Goal: Task Accomplishment & Management: Manage account settings

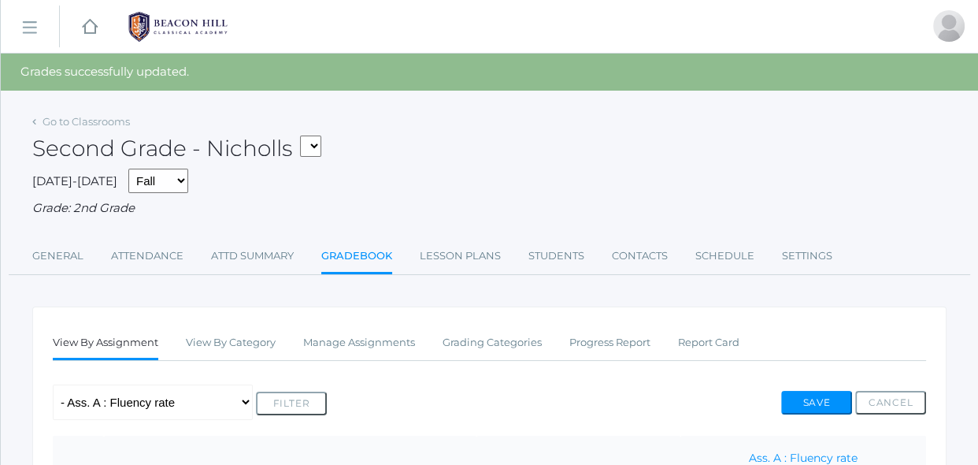
click at [321, 149] on select "02LA - Second Grade Balli 02LA - Second Grade Nicholls 01LA - First Grade Barbe…" at bounding box center [310, 145] width 21 height 21
select select "1958"
click at [305, 135] on select "02LA - Second Grade Balli 02LA - Second Grade Nicholls 01LA - First Grade Barbe…" at bounding box center [310, 145] width 21 height 21
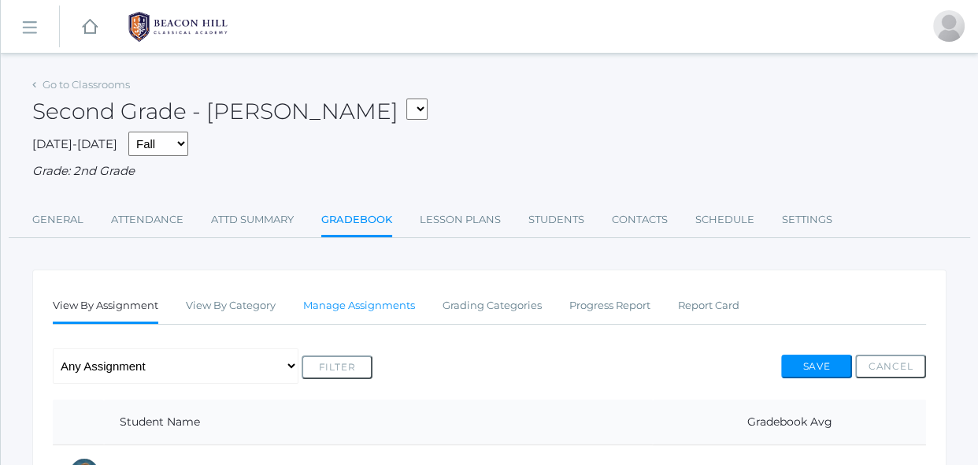
click at [381, 313] on link "Manage Assignments" at bounding box center [359, 305] width 112 height 31
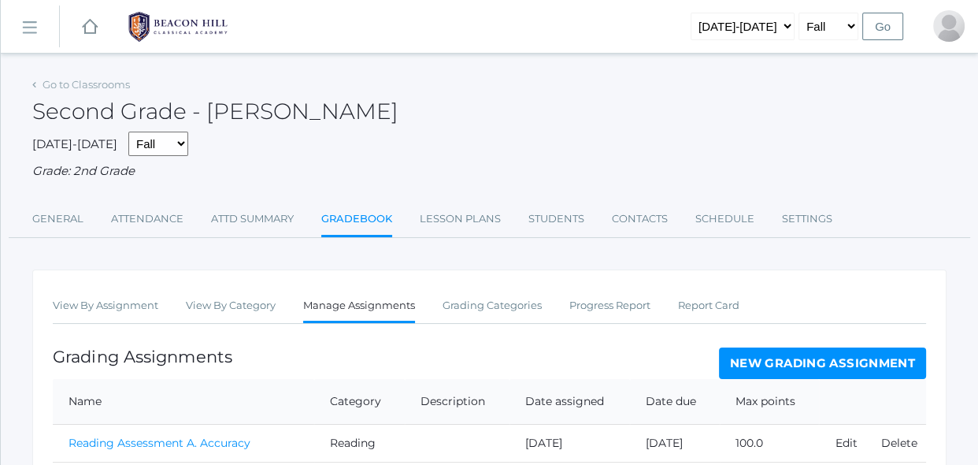
click at [412, 340] on div "View By Assignment View By Category Manage Assignments Grading Categories Progr…" at bounding box center [489, 451] width 914 height 365
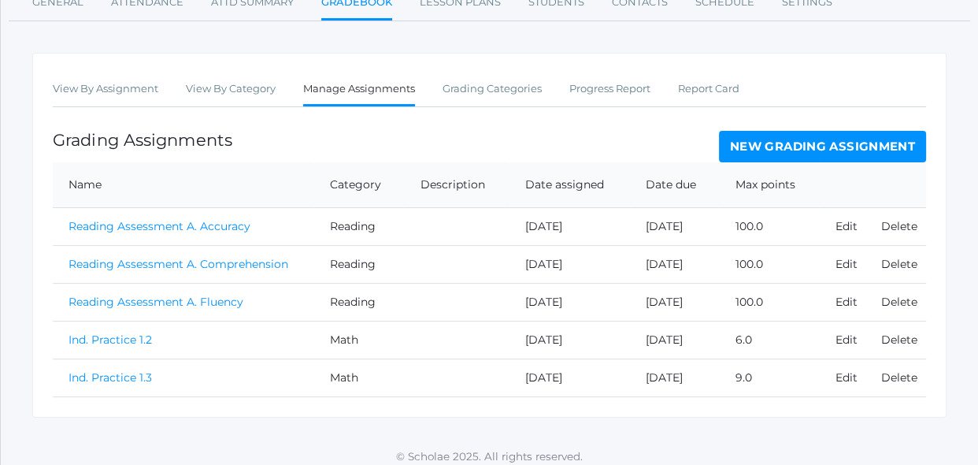
scroll to position [226, 0]
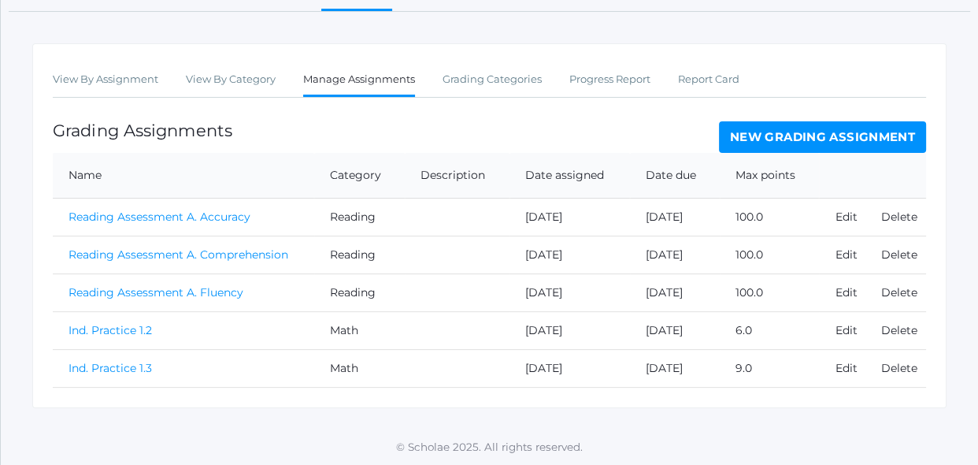
click at [834, 140] on link "New Grading Assignment" at bounding box center [822, 136] width 207 height 31
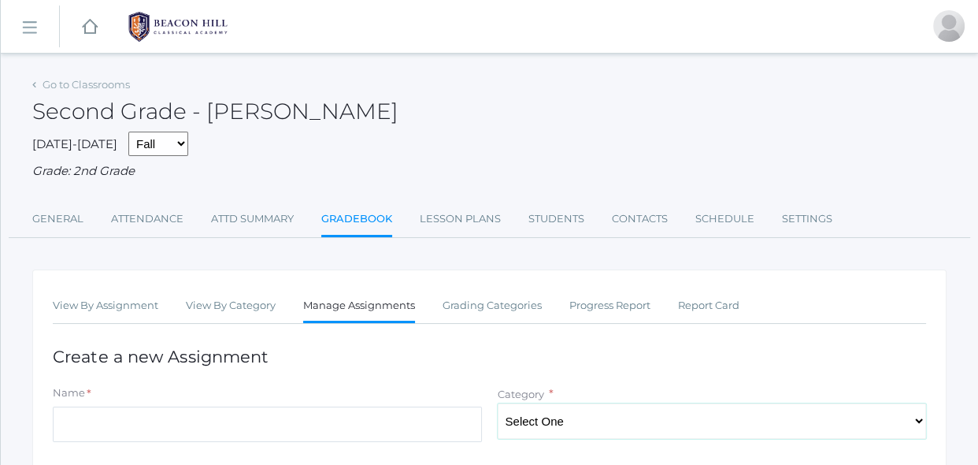
click at [539, 417] on select "Select One Reading Grammar Spelling and Phonics Composition Math" at bounding box center [712, 420] width 429 height 35
select select "1027"
click at [498, 403] on select "Select One Reading Grammar Spelling and Phonics Composition Math" at bounding box center [712, 420] width 429 height 35
click at [456, 438] on input "Name" at bounding box center [267, 423] width 429 height 35
type input "l"
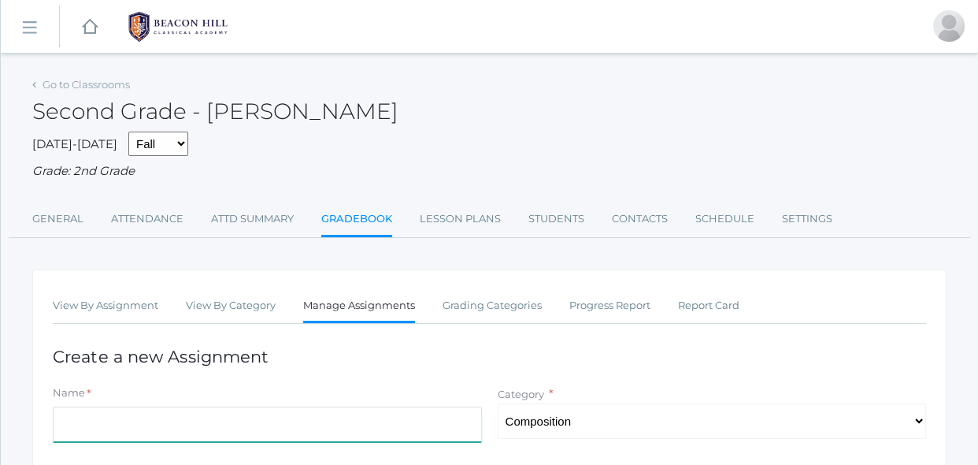
type input "l"
type input "Little House Summary- wk 4"
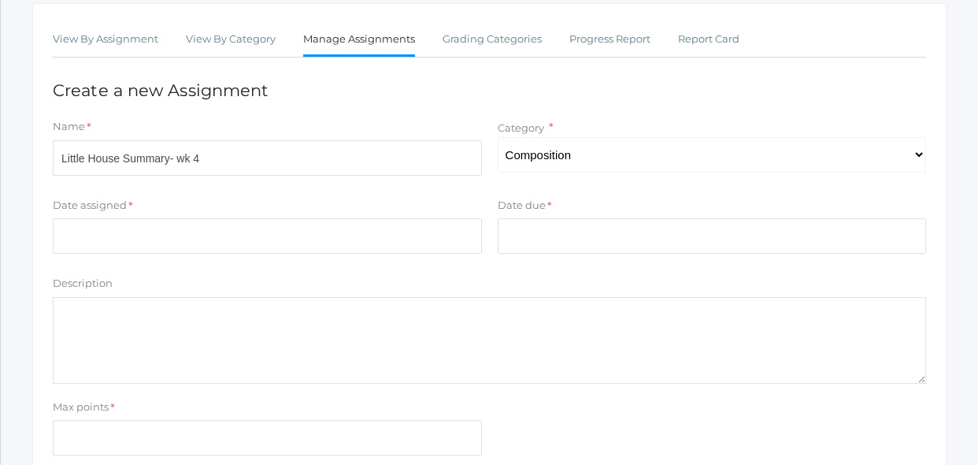
scroll to position [286, 0]
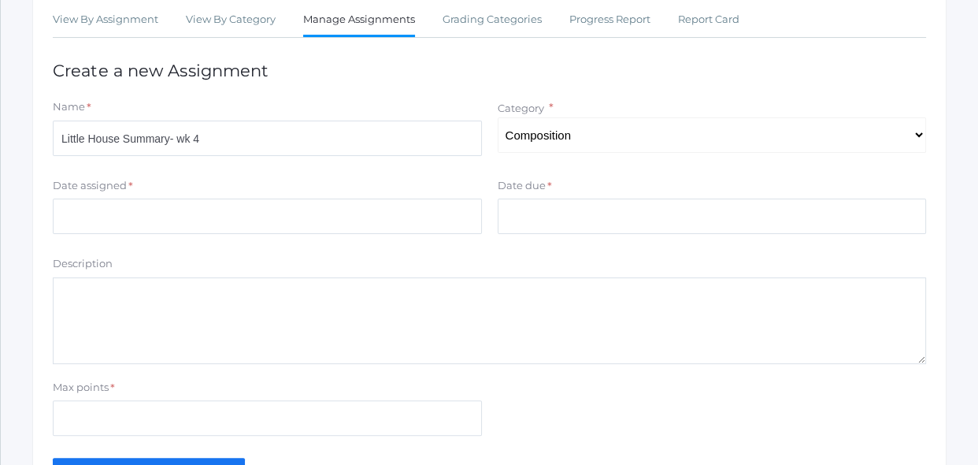
click at [379, 253] on form "Name * Little House Summary- wk 4 Category * Select One Reading Grammar Spellin…" at bounding box center [489, 291] width 873 height 384
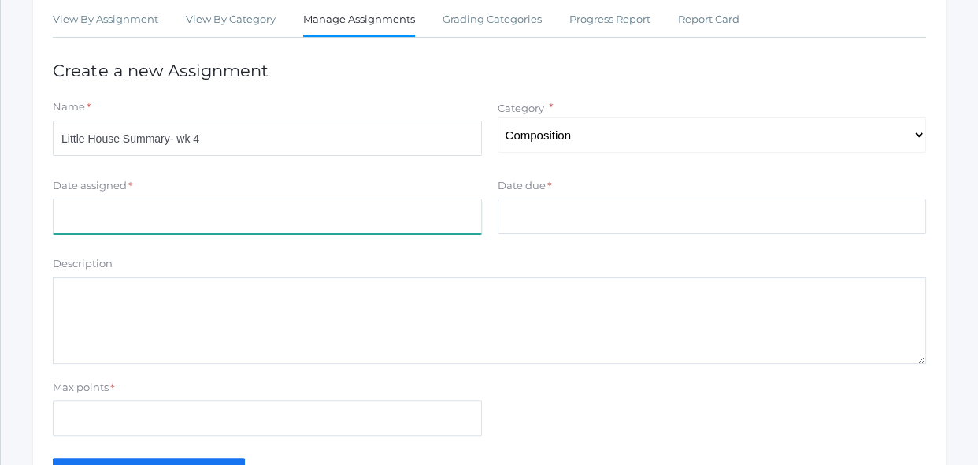
click at [382, 209] on input "Date assigned" at bounding box center [267, 215] width 429 height 35
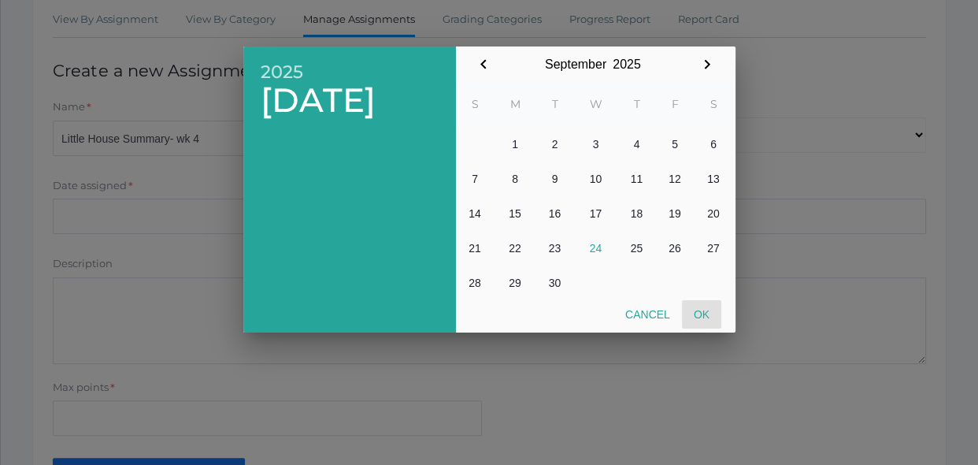
click at [698, 322] on button "Ok" at bounding box center [701, 314] width 39 height 28
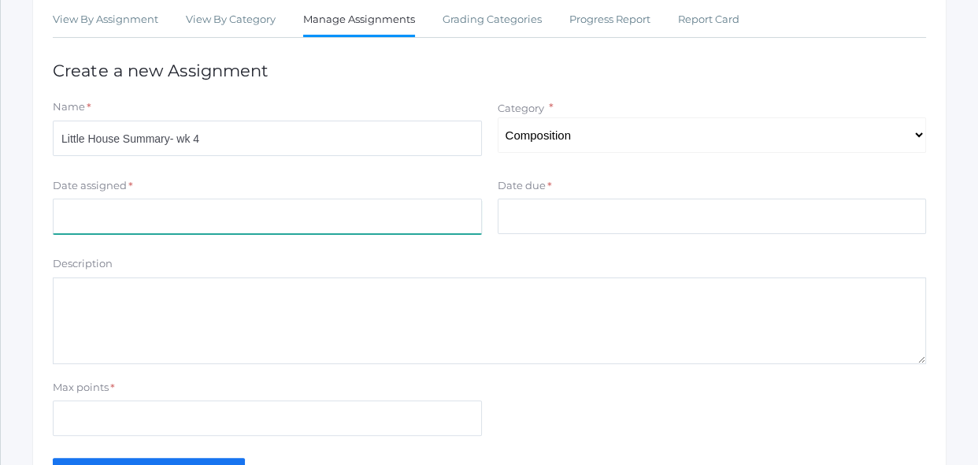
click at [475, 223] on input "Date assigned" at bounding box center [267, 215] width 429 height 35
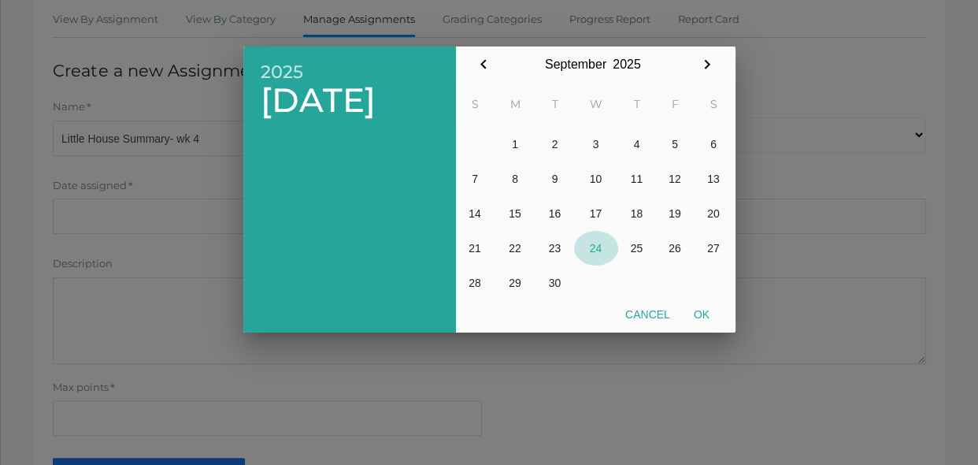
click at [599, 250] on button "24" at bounding box center [596, 248] width 44 height 35
click at [699, 309] on button "Ok" at bounding box center [701, 314] width 39 height 28
type input "[DATE]"
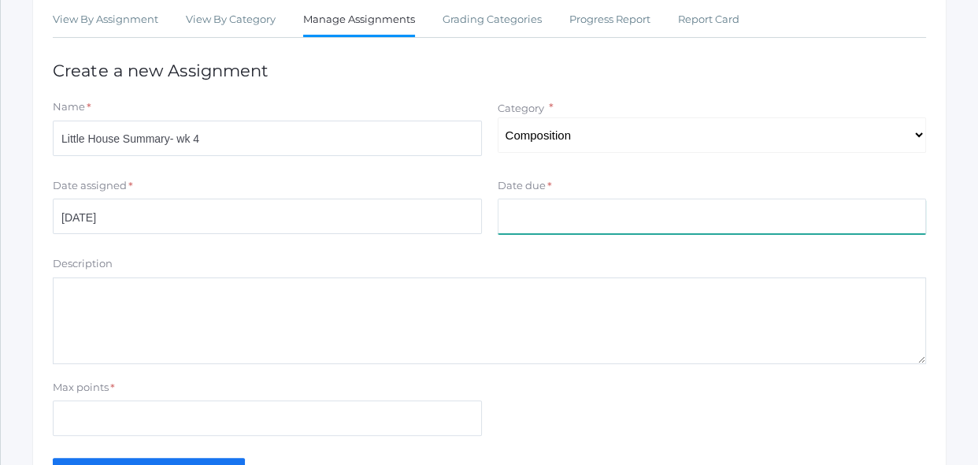
click at [659, 224] on input "Date due" at bounding box center [712, 215] width 429 height 35
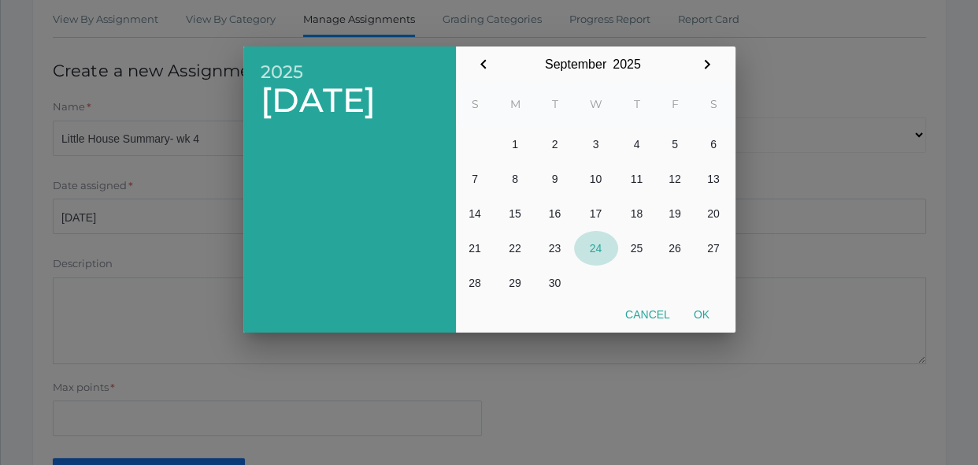
click at [596, 245] on button "24" at bounding box center [596, 248] width 44 height 35
click at [704, 317] on button "Ok" at bounding box center [701, 314] width 39 height 28
type input "[DATE]"
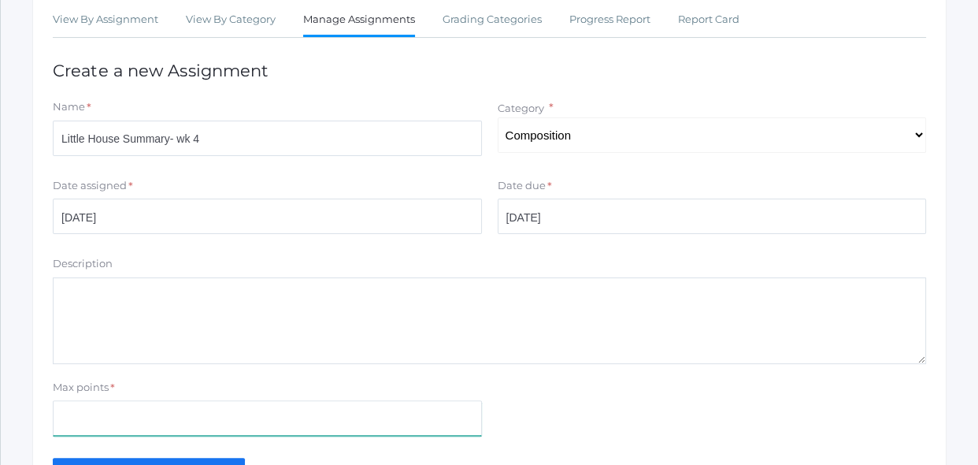
click at [401, 426] on input "Max points" at bounding box center [267, 417] width 429 height 35
type input "6"
click at [587, 419] on div "Max points * 6" at bounding box center [489, 411] width 889 height 63
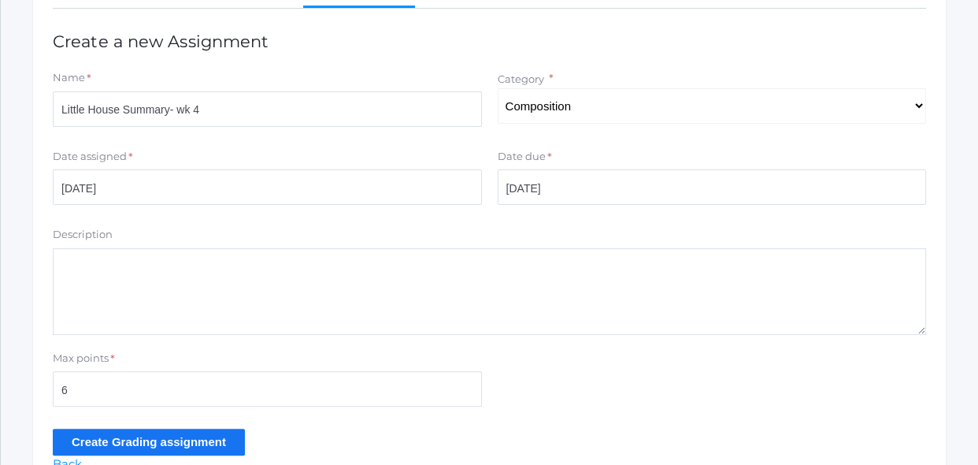
scroll to position [343, 0]
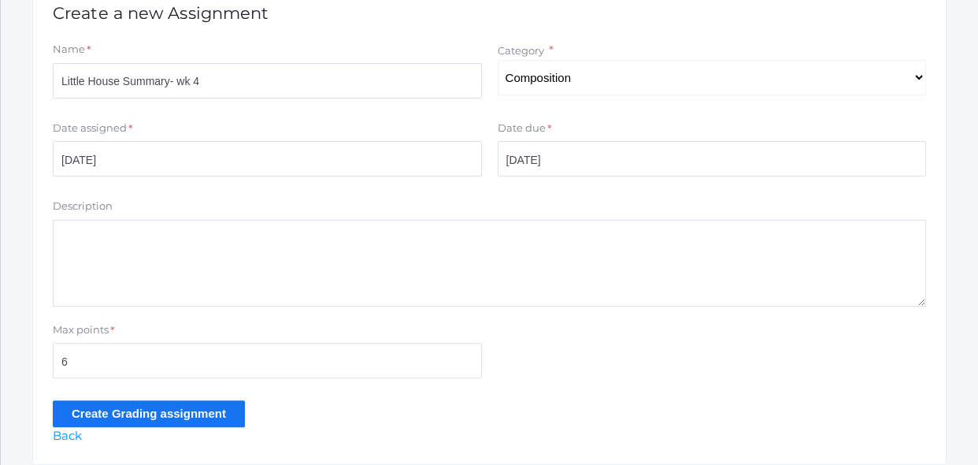
click at [216, 412] on input "Create Grading assignment" at bounding box center [149, 413] width 192 height 26
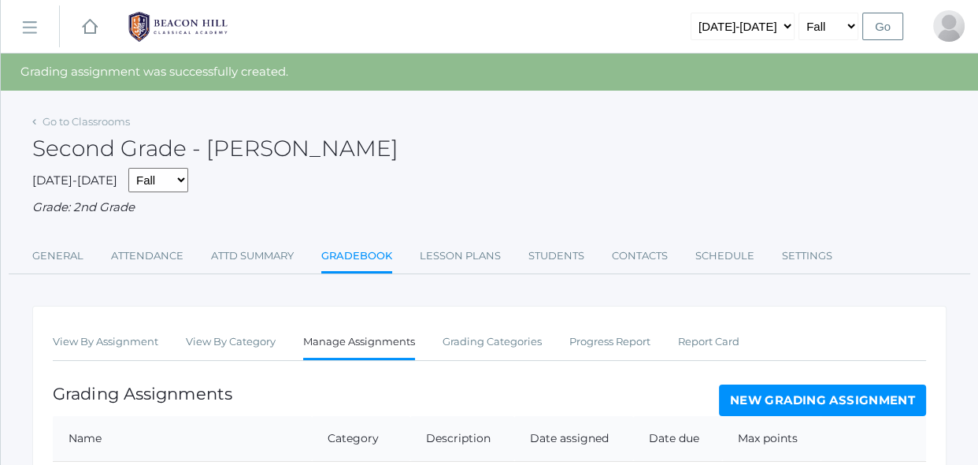
click at [280, 394] on div "Grading Assignments New Grading Assignment" at bounding box center [489, 399] width 873 height 31
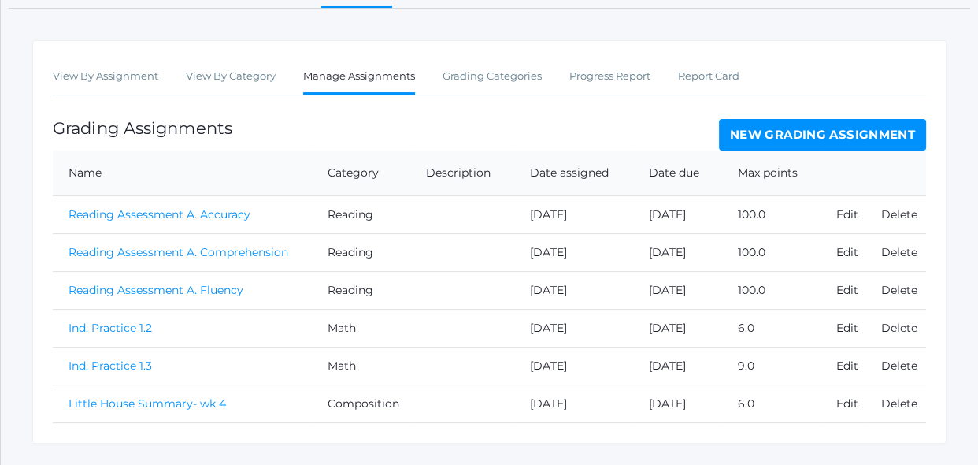
scroll to position [269, 0]
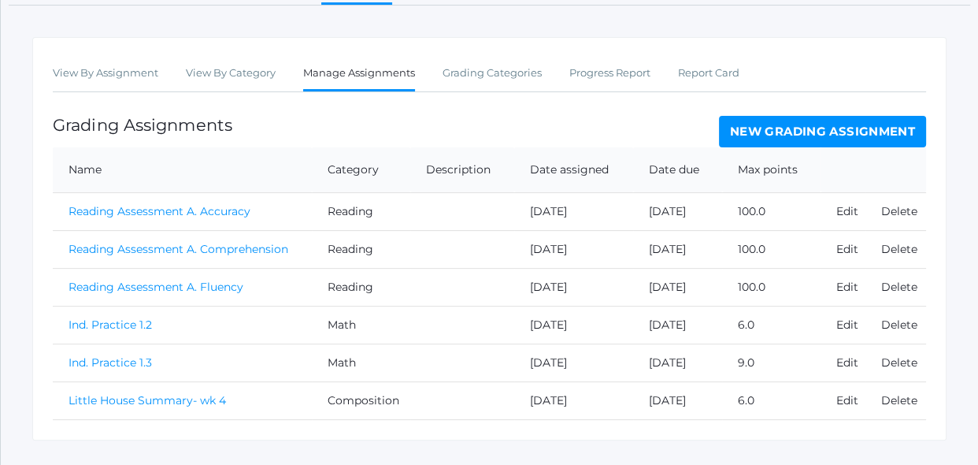
click at [150, 401] on link "Little House Summary- wk 4" at bounding box center [147, 400] width 157 height 14
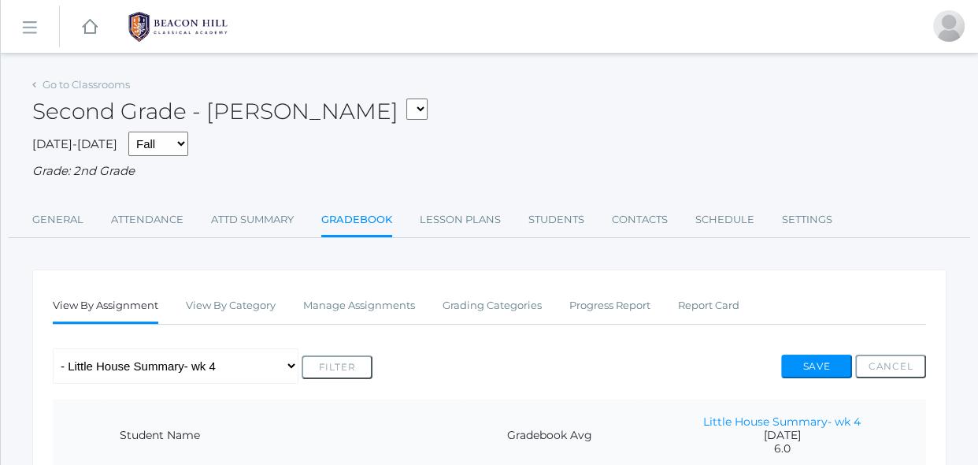
click at [519, 360] on div "Any Assignment Category: Composition - Little House Summary- wk 4 Category: Mat…" at bounding box center [489, 365] width 873 height 35
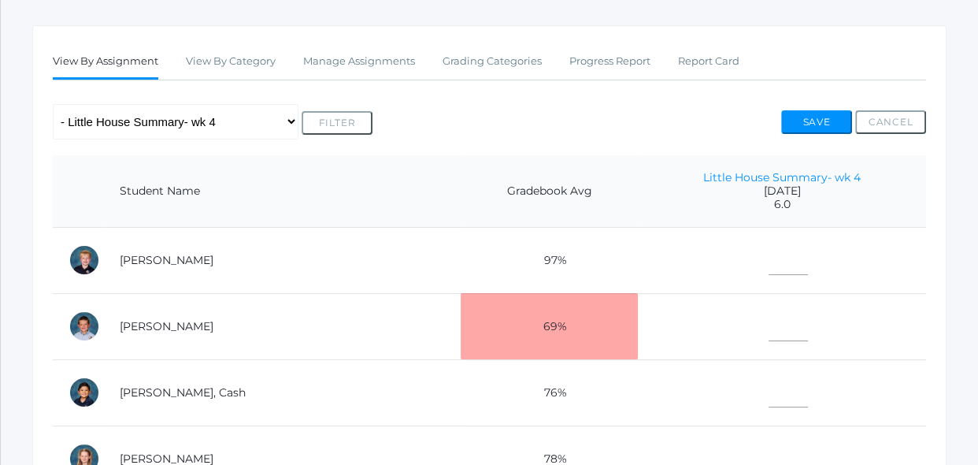
scroll to position [258, 0]
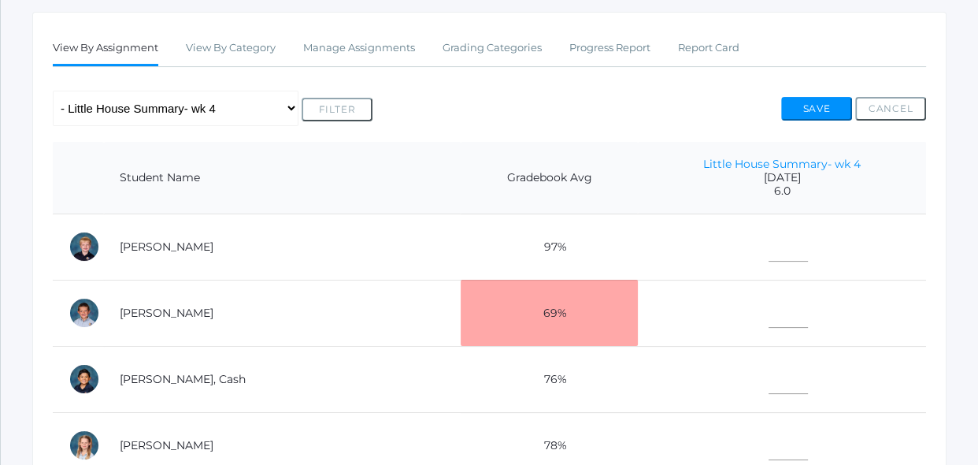
click at [785, 244] on td at bounding box center [782, 246] width 288 height 66
click at [773, 246] on input"] "text" at bounding box center [788, 243] width 39 height 35
type input"] "6"
type input"] "5"
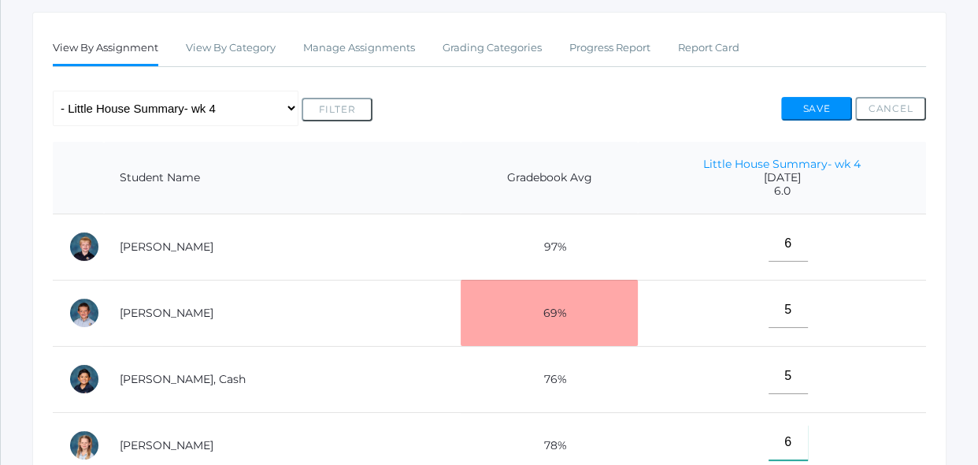
type input"] "6"
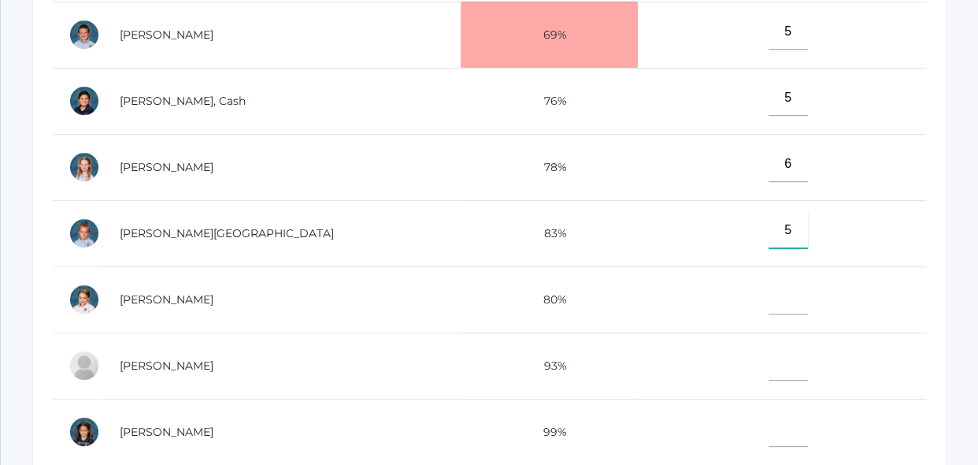
type input"] "5"
type input"] "7"
type input"] "6"
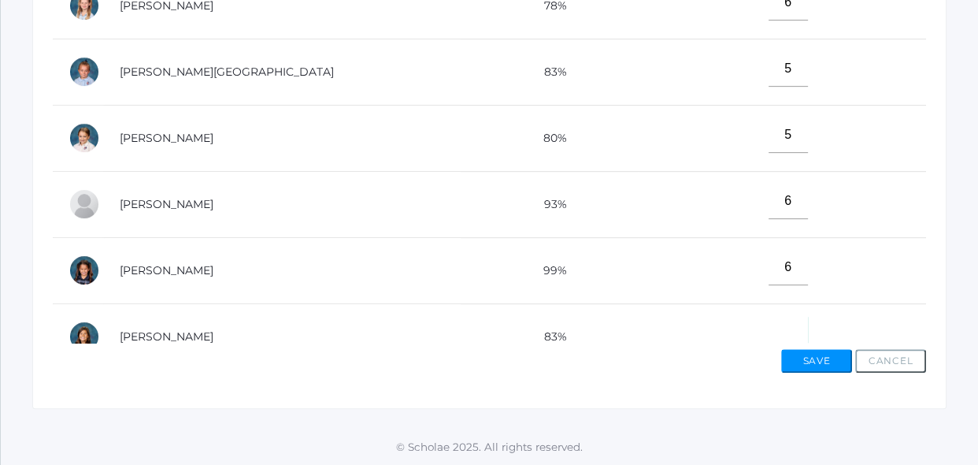
scroll to position [18, 0]
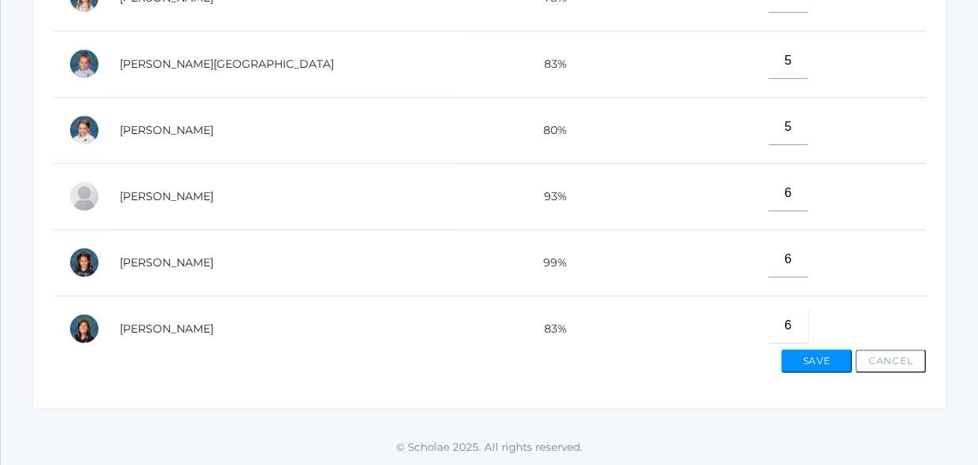
type input"] "6"
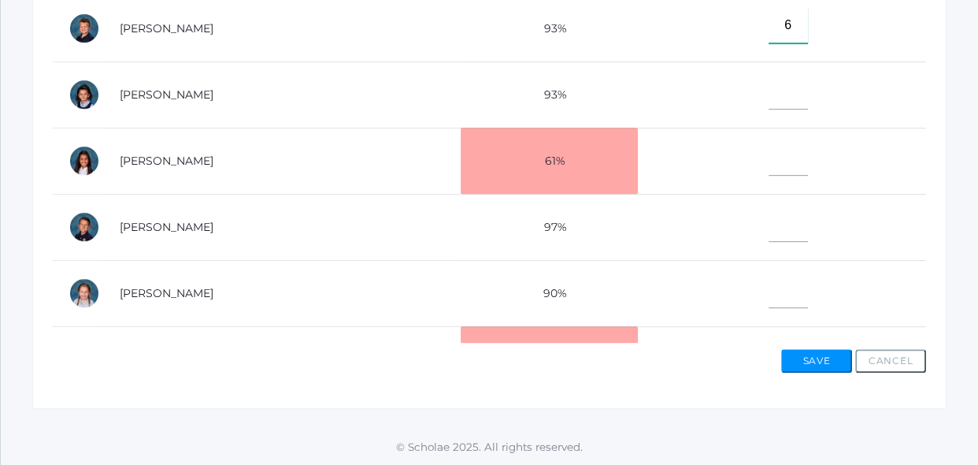
type input"] "6"
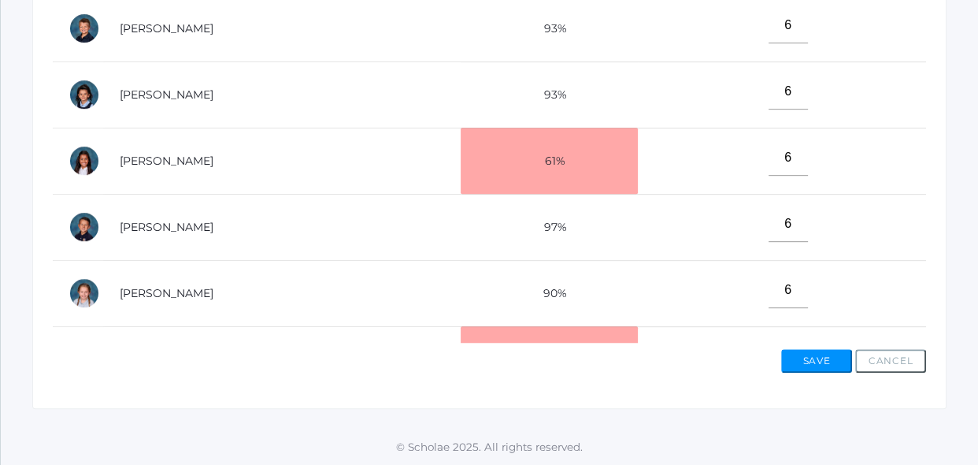
scroll to position [715, 0]
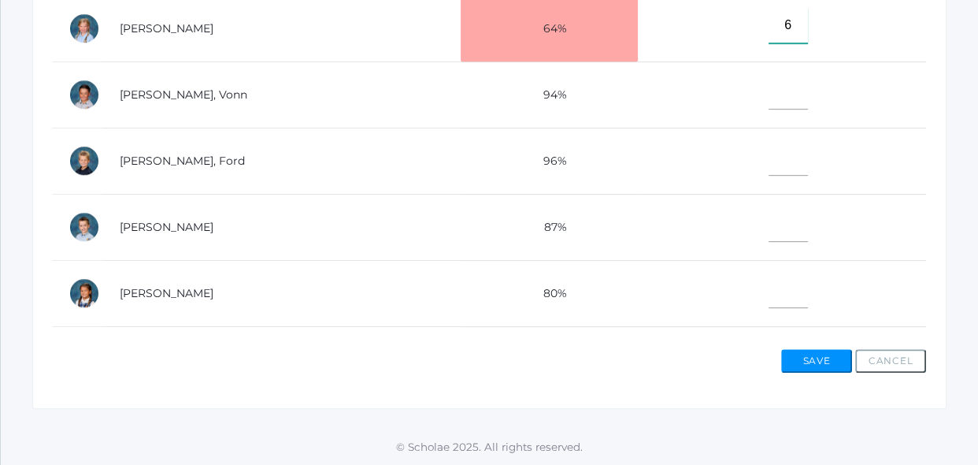
type input"] "6"
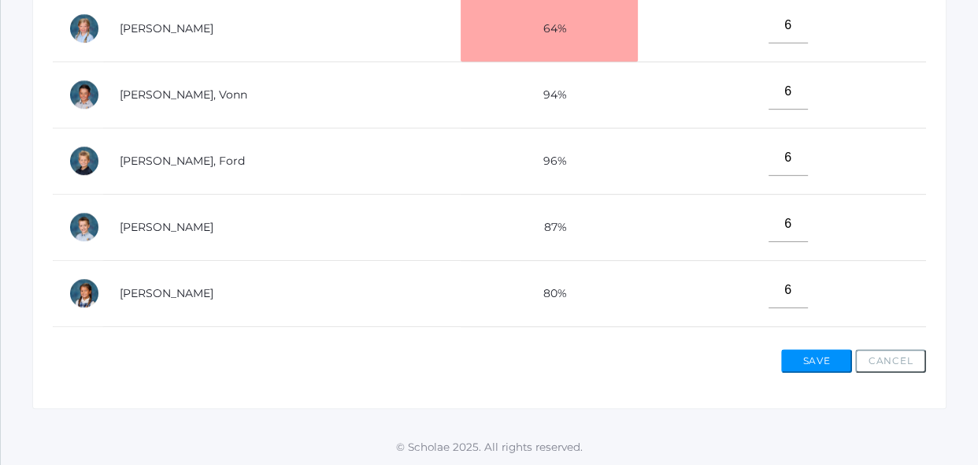
scroll to position [831, 0]
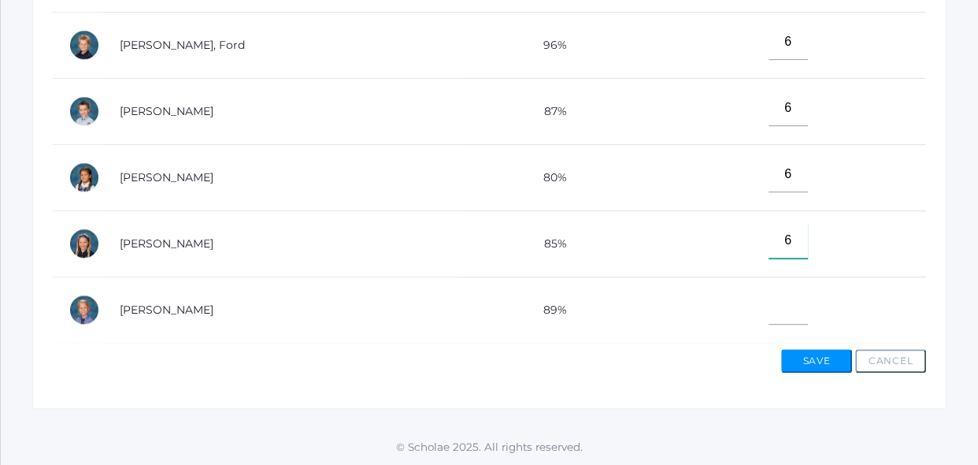
type input"] "6"
click at [839, 357] on button "Save" at bounding box center [816, 361] width 71 height 24
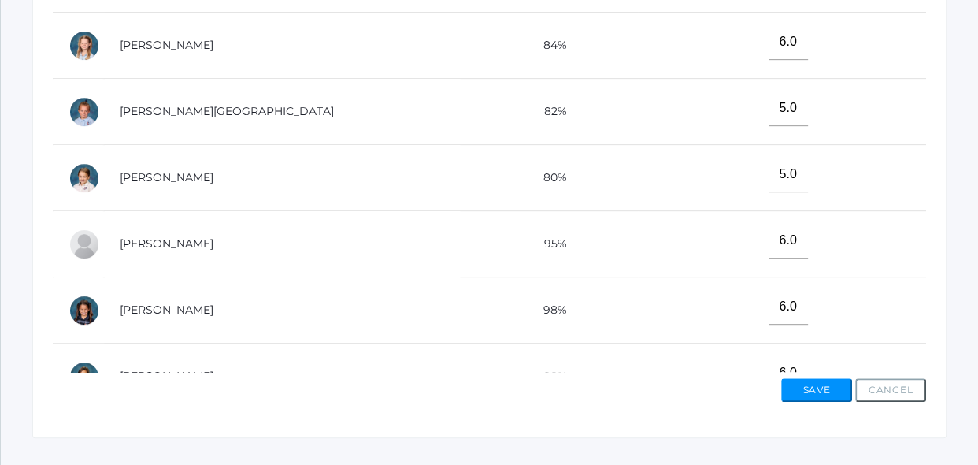
scroll to position [724, 0]
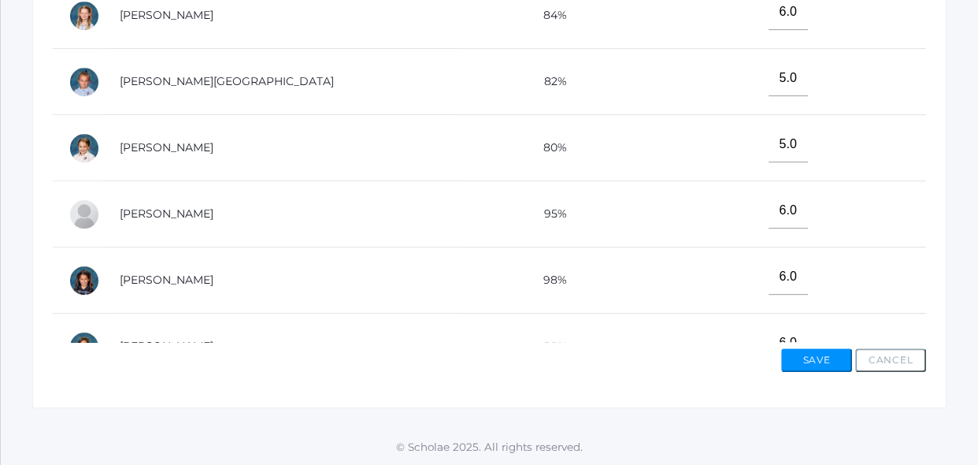
click at [809, 340] on td "6.0" at bounding box center [782, 346] width 288 height 66
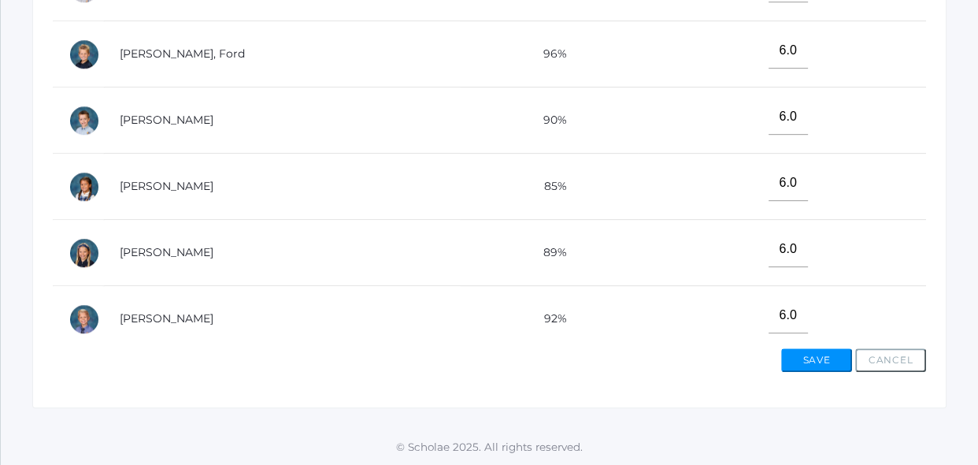
scroll to position [831, 0]
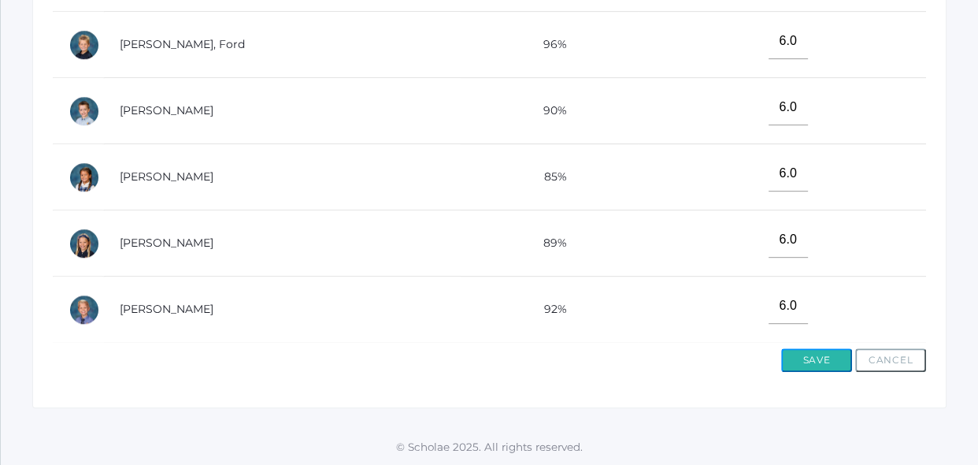
click at [809, 353] on button "Save" at bounding box center [816, 360] width 71 height 24
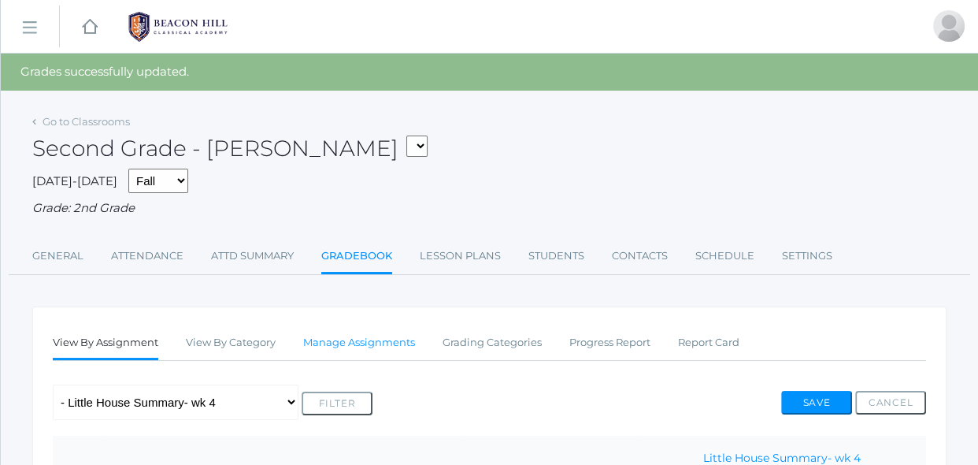
click at [391, 337] on link "Manage Assignments" at bounding box center [359, 342] width 112 height 31
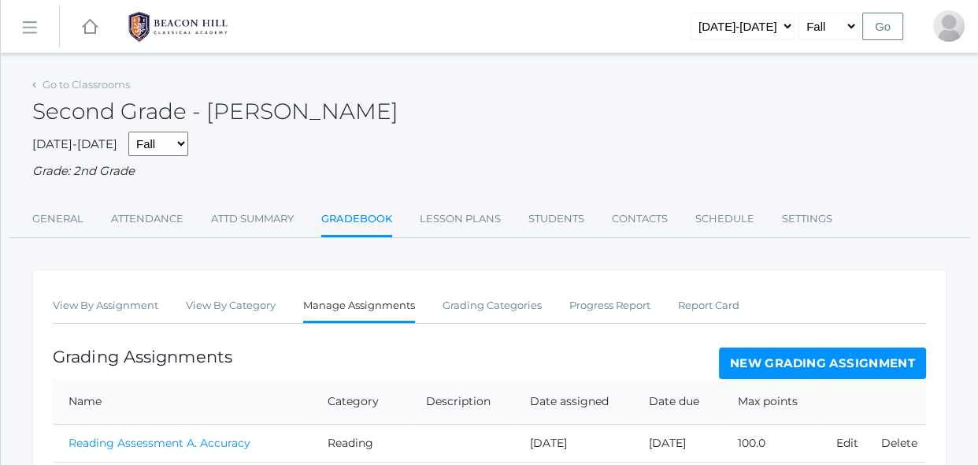
click at [761, 358] on link "New Grading Assignment" at bounding box center [822, 362] width 207 height 31
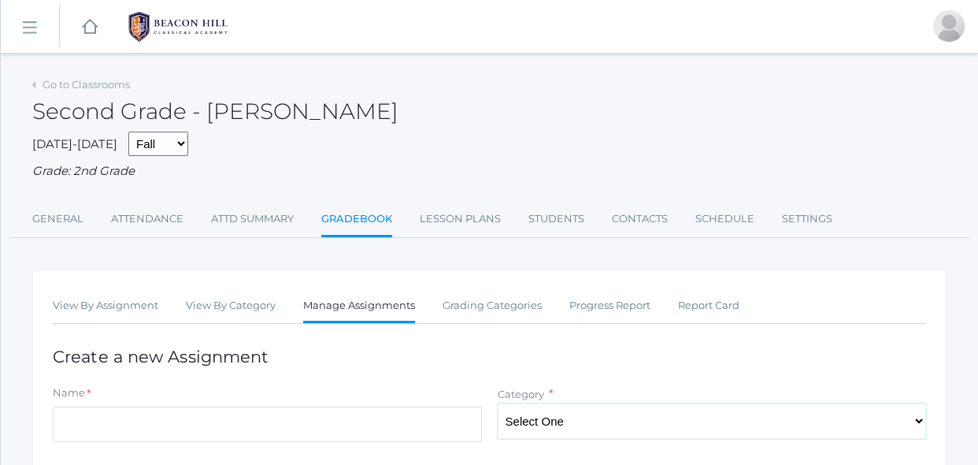
click at [573, 412] on select "Select One Reading Grammar Spelling and Phonics Composition Math" at bounding box center [712, 420] width 429 height 35
select select "1025"
click at [498, 403] on select "Select One Reading Grammar Spelling and Phonics Composition Math" at bounding box center [712, 420] width 429 height 35
click at [433, 434] on input "Name" at bounding box center [267, 423] width 429 height 35
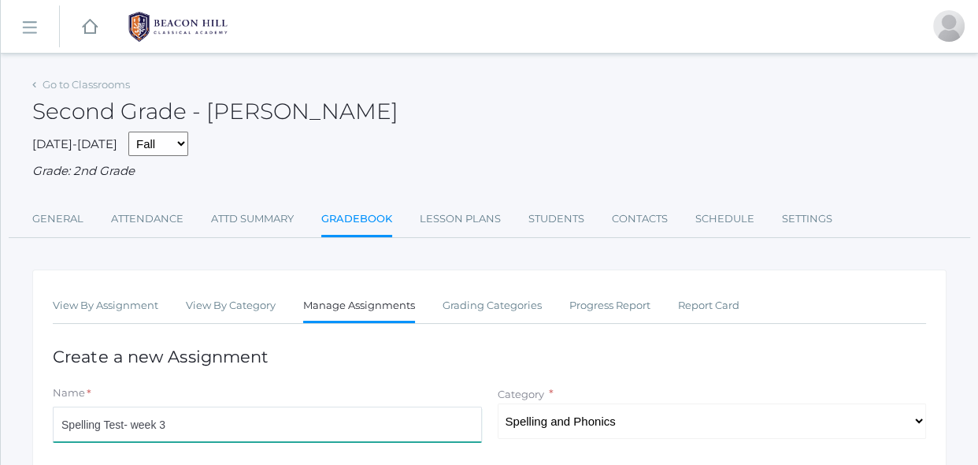
type input "Spelling Test- week 3"
click at [481, 393] on div "Name *" at bounding box center [267, 395] width 429 height 21
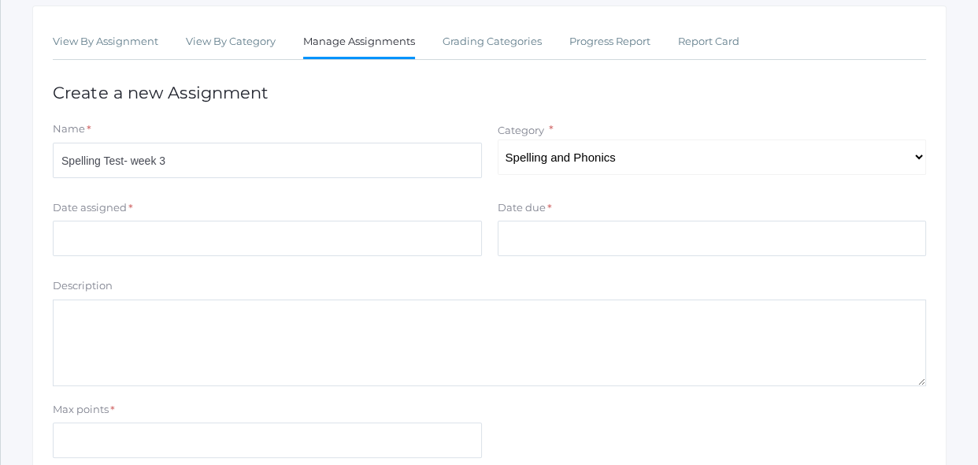
scroll to position [286, 0]
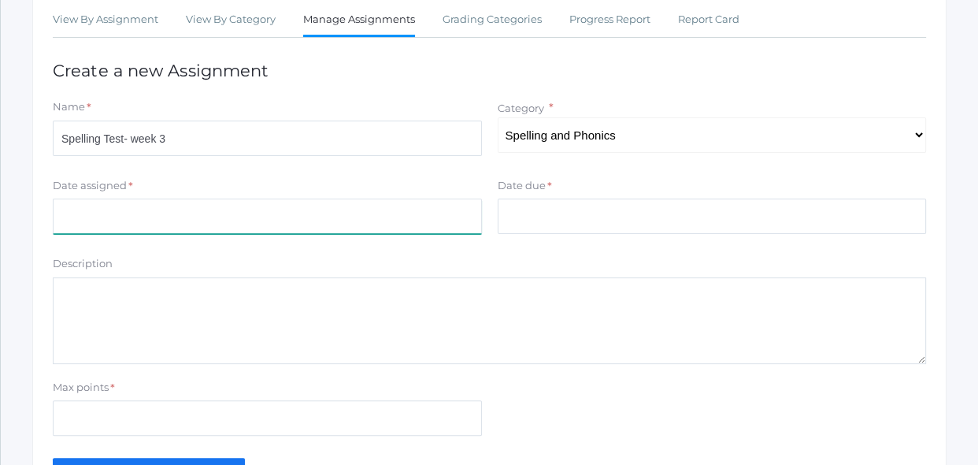
click at [443, 231] on input "Date assigned" at bounding box center [267, 215] width 429 height 35
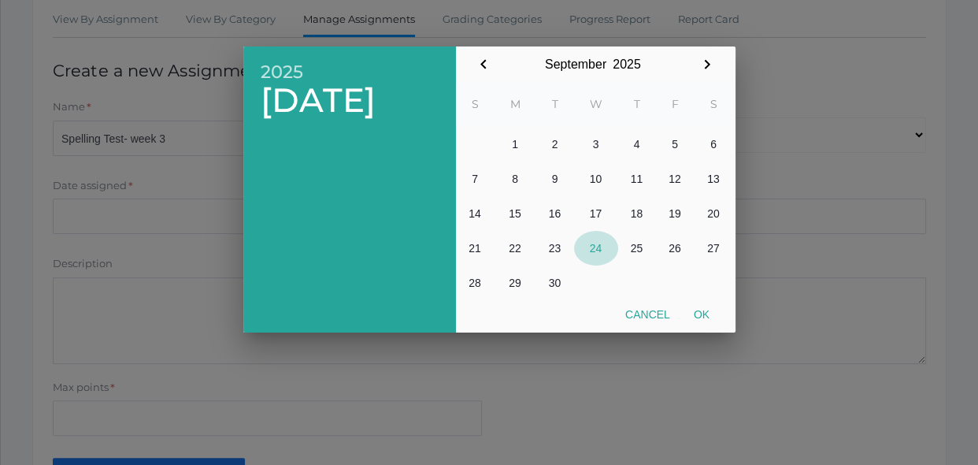
click at [602, 242] on button "24" at bounding box center [596, 248] width 44 height 35
click at [717, 314] on button "Ok" at bounding box center [701, 314] width 39 height 28
type input "[DATE]"
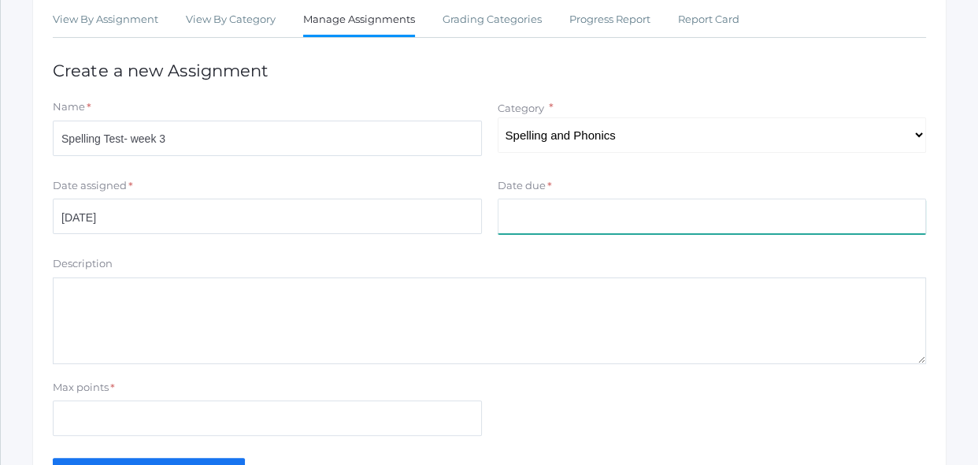
click at [631, 222] on input "Date due" at bounding box center [712, 215] width 429 height 35
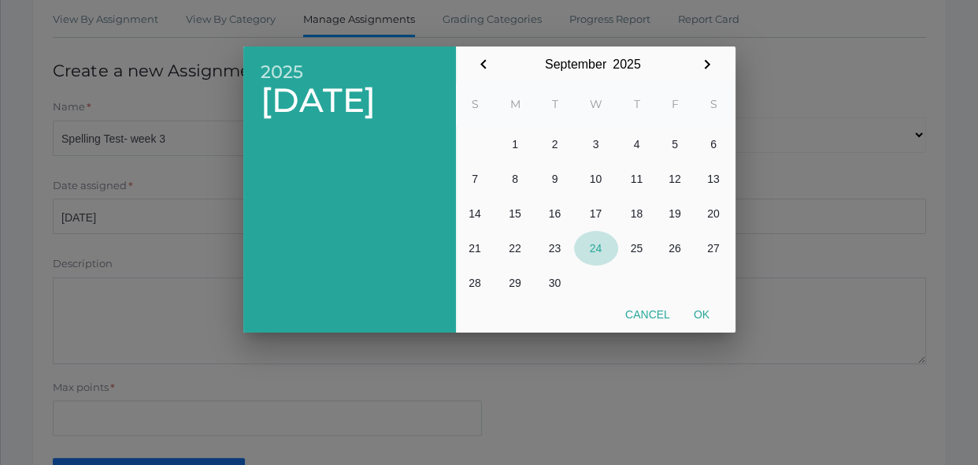
click at [603, 251] on button "24" at bounding box center [596, 248] width 44 height 35
click at [699, 314] on button "Ok" at bounding box center [701, 314] width 39 height 28
type input "[DATE]"
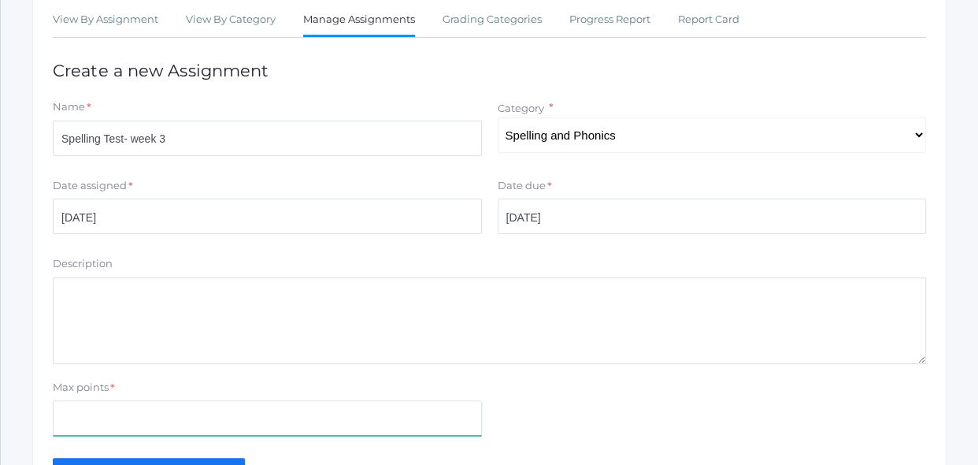
click at [384, 431] on input "Max points" at bounding box center [267, 417] width 429 height 35
type input "10"
click at [491, 409] on div "Max points * 10" at bounding box center [489, 411] width 889 height 63
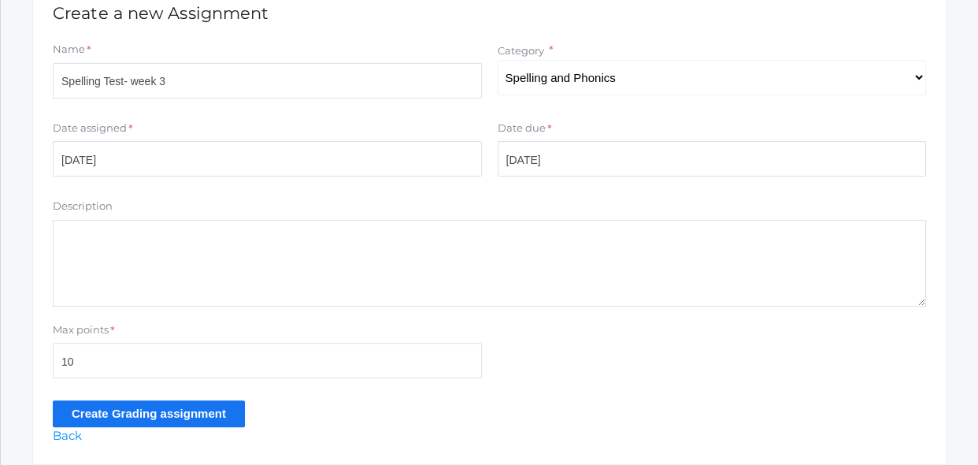
scroll to position [372, 0]
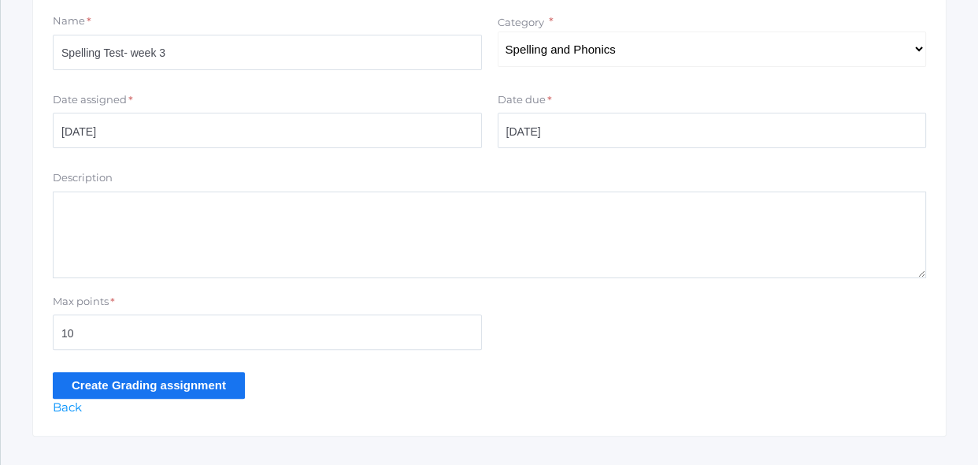
click at [159, 384] on input "Create Grading assignment" at bounding box center [149, 385] width 192 height 26
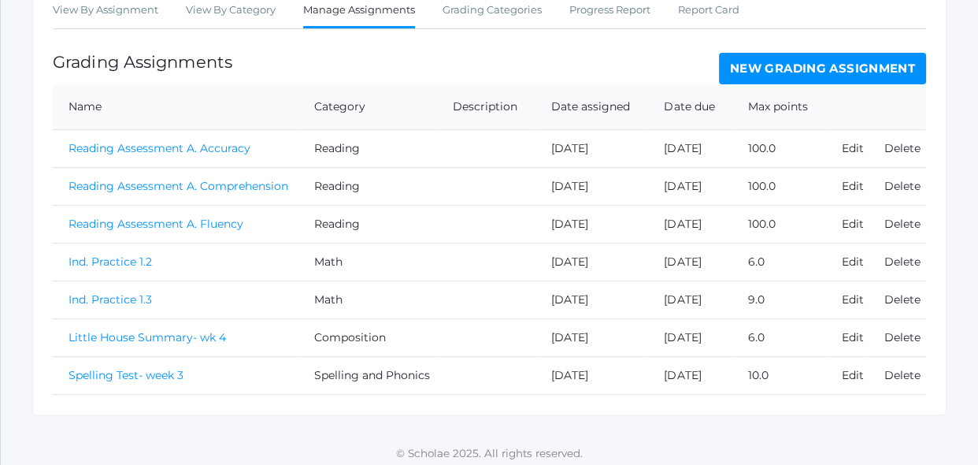
scroll to position [339, 0]
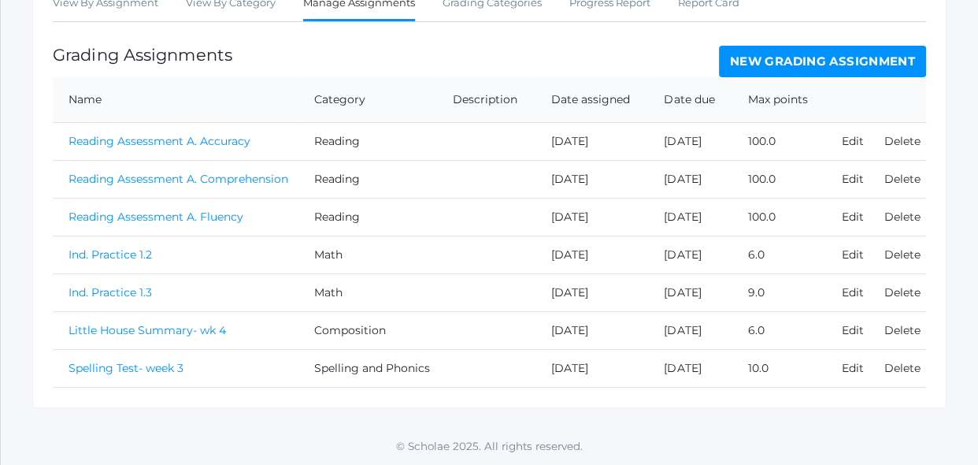
click at [178, 369] on link "Spelling Test- week 3" at bounding box center [126, 368] width 115 height 14
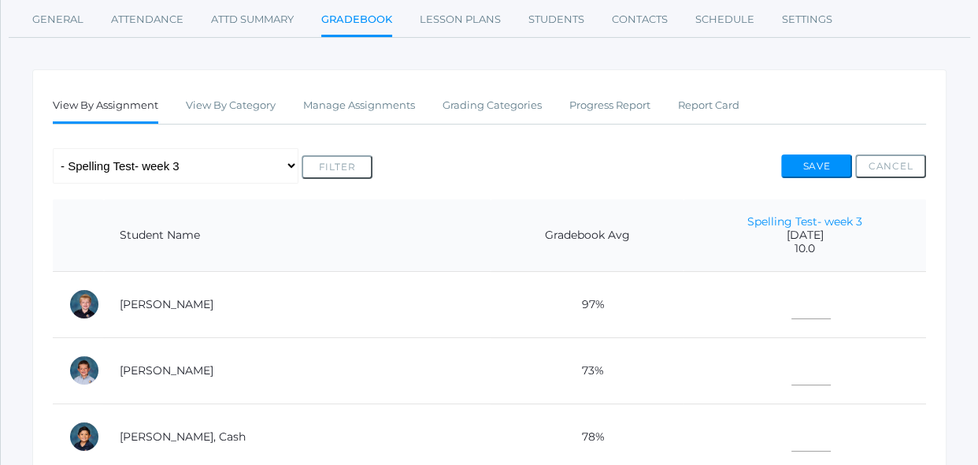
scroll to position [228, 0]
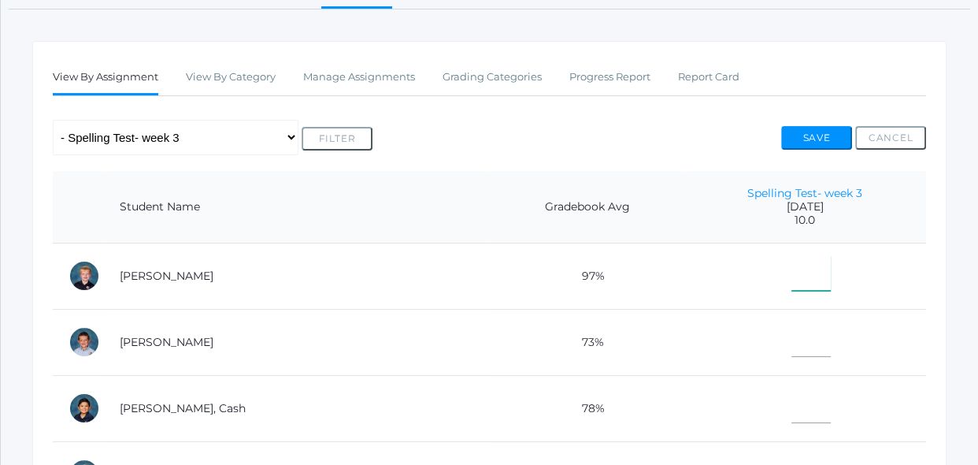
click at [791, 271] on input"] "text" at bounding box center [810, 272] width 39 height 35
type input"] "10"
type input"] "8"
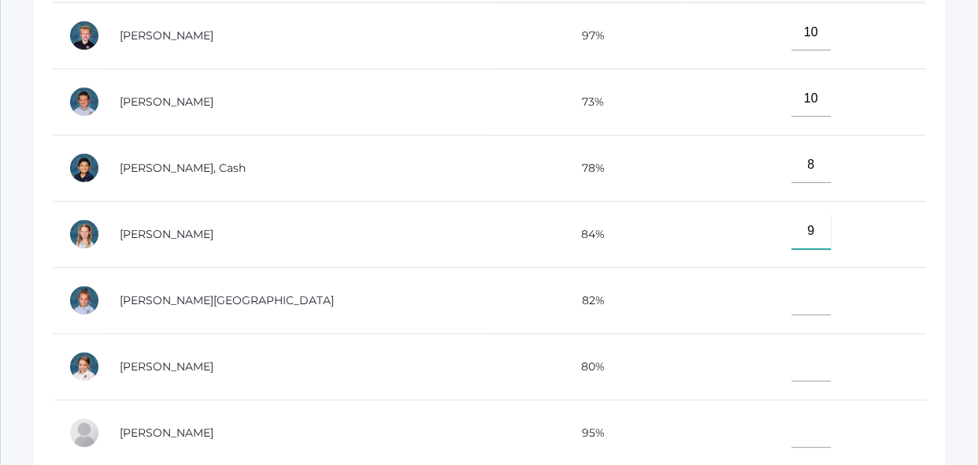
type input"] "9"
type input"] "10"
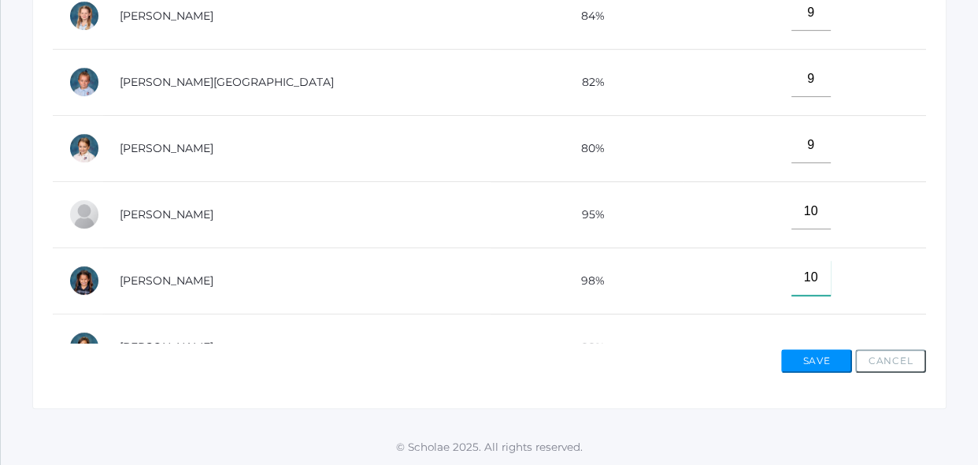
type input"] "10"
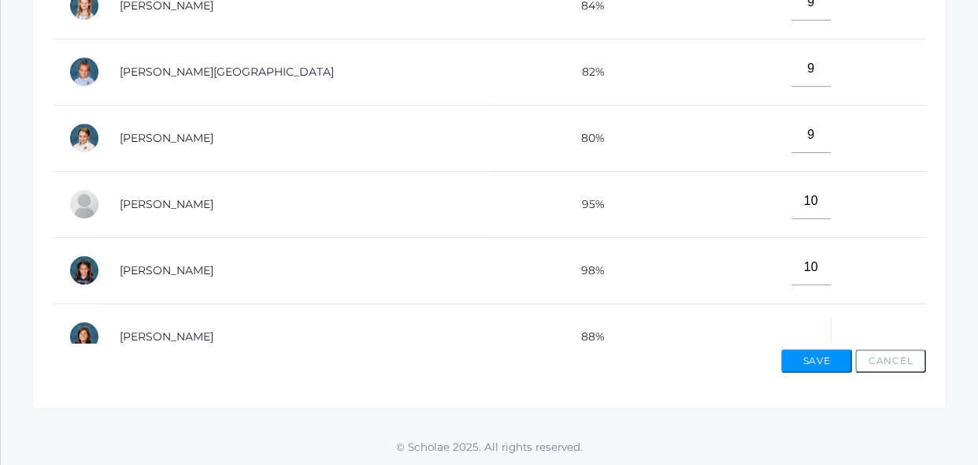
scroll to position [18, 0]
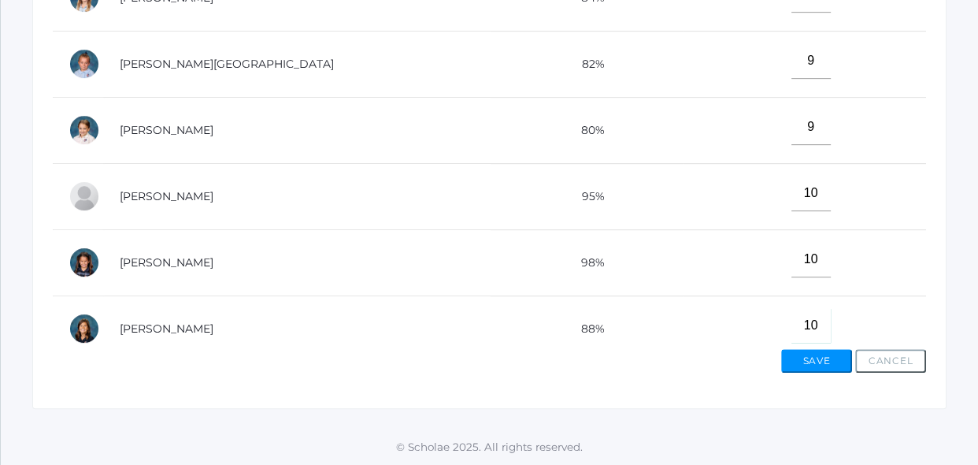
type input"] "10"
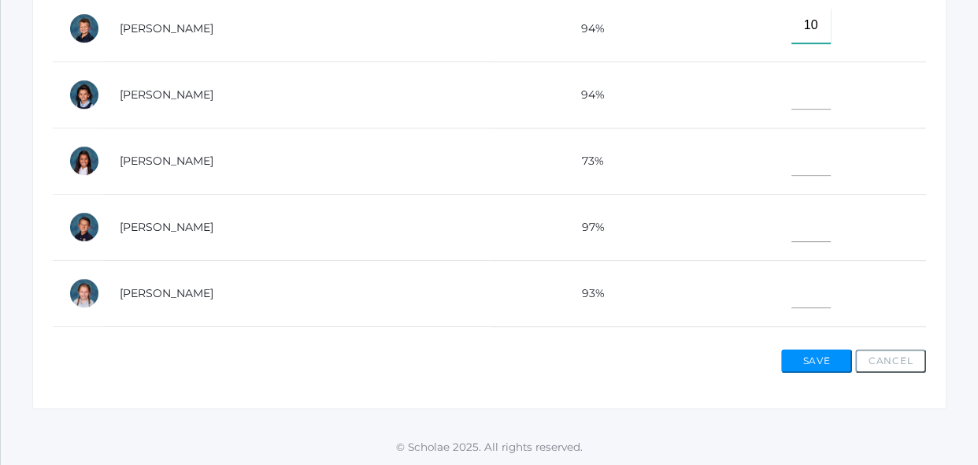
type input"] "10"
type input"] "8"
type input"] "9"
type input"] "8"
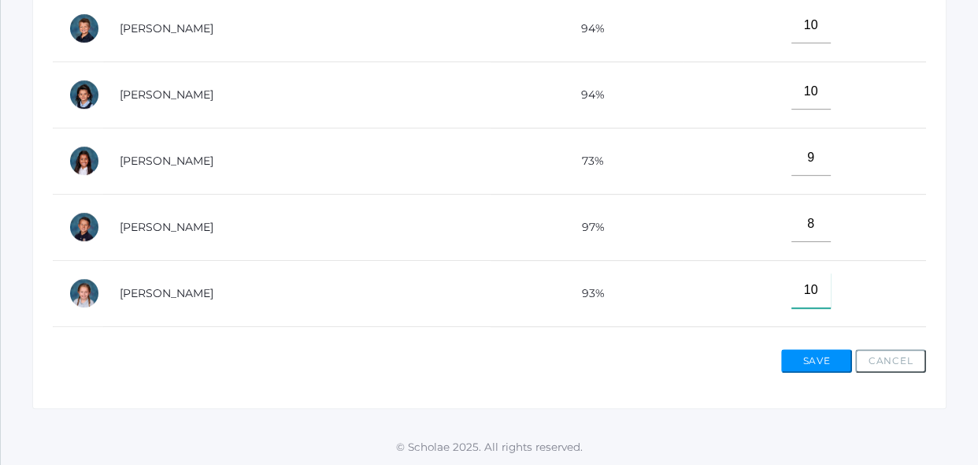
type input"] "10"
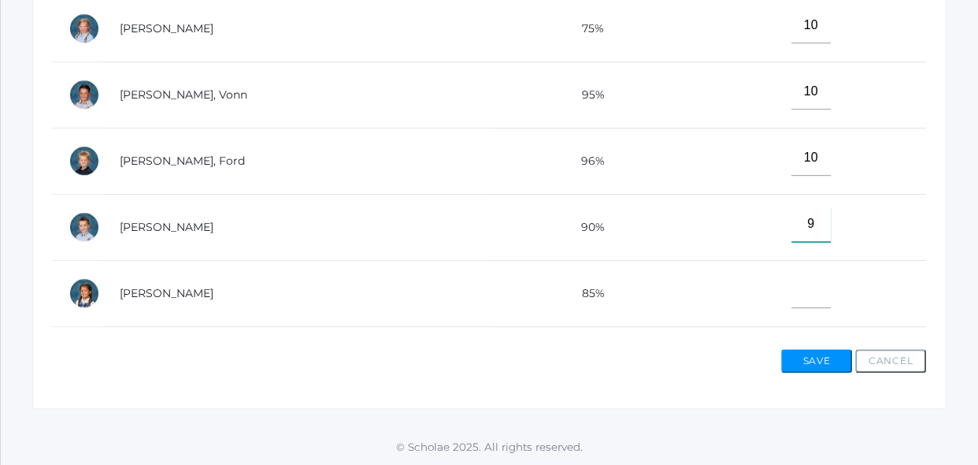
type input"] "9"
type input"] "10"
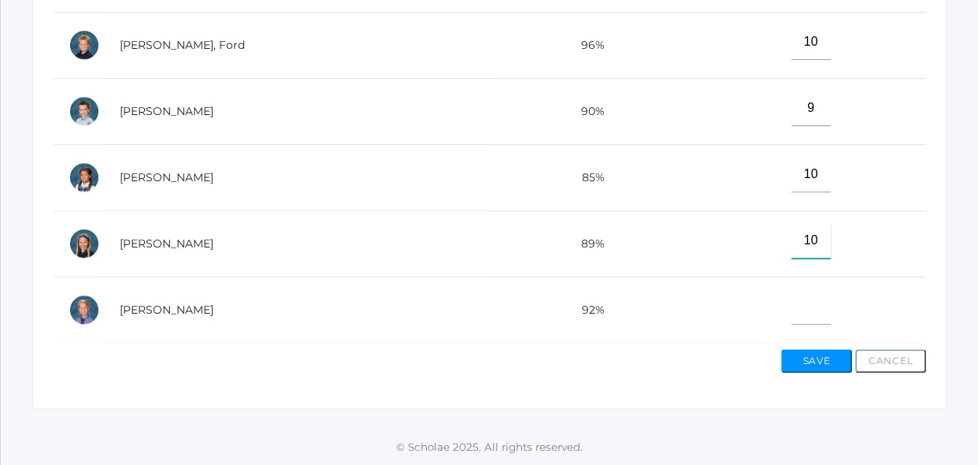
type input"] "10"
type input"] "9"
click at [839, 366] on button "Save" at bounding box center [816, 361] width 71 height 24
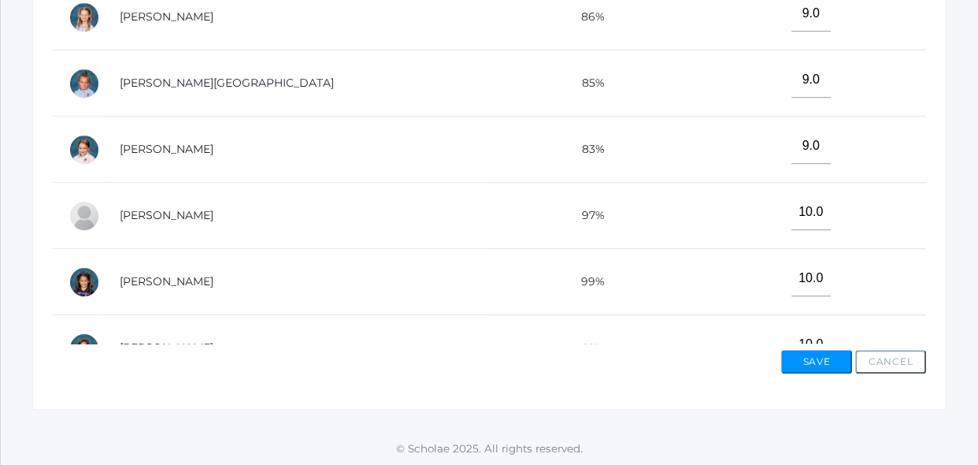
scroll to position [724, 0]
click at [892, 251] on td "10.0" at bounding box center [805, 280] width 243 height 66
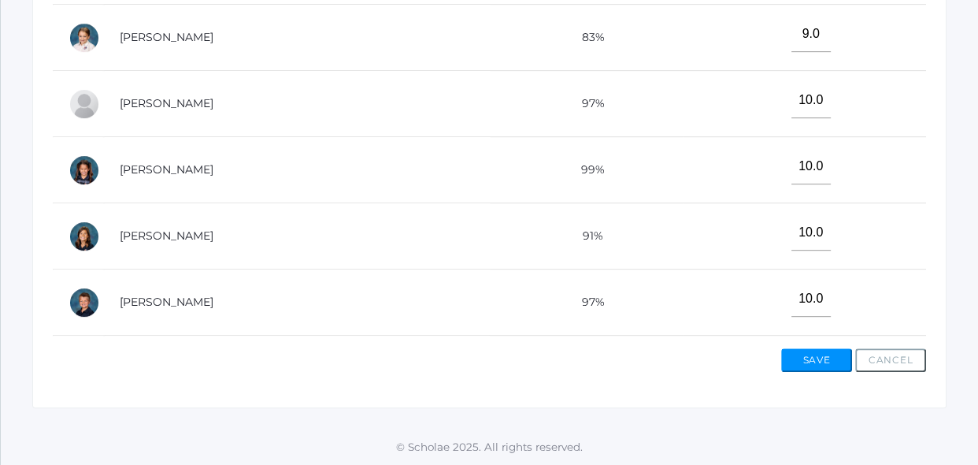
scroll to position [114, 0]
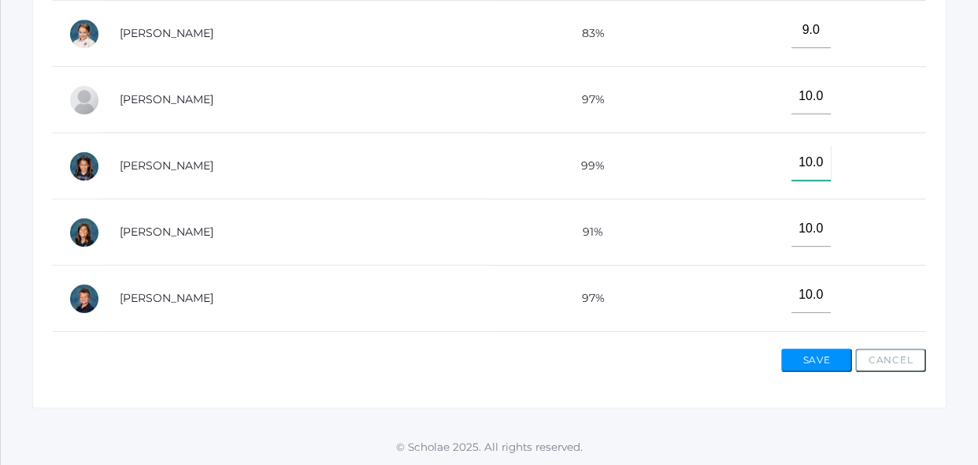
click at [800, 163] on input"] "10.0" at bounding box center [810, 162] width 39 height 35
type input"] "1"
type input"] "8"
click at [822, 270] on td "10.0" at bounding box center [805, 298] width 243 height 66
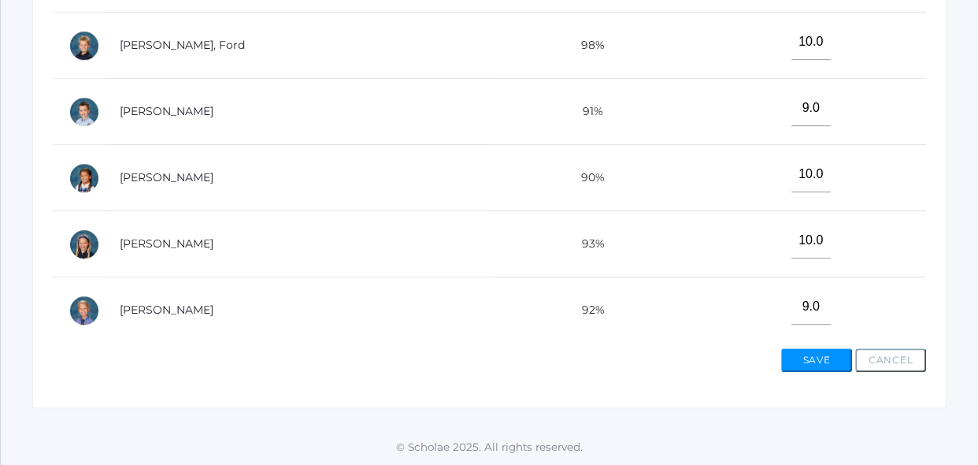
scroll to position [831, 0]
click at [838, 356] on button "Save" at bounding box center [816, 360] width 71 height 24
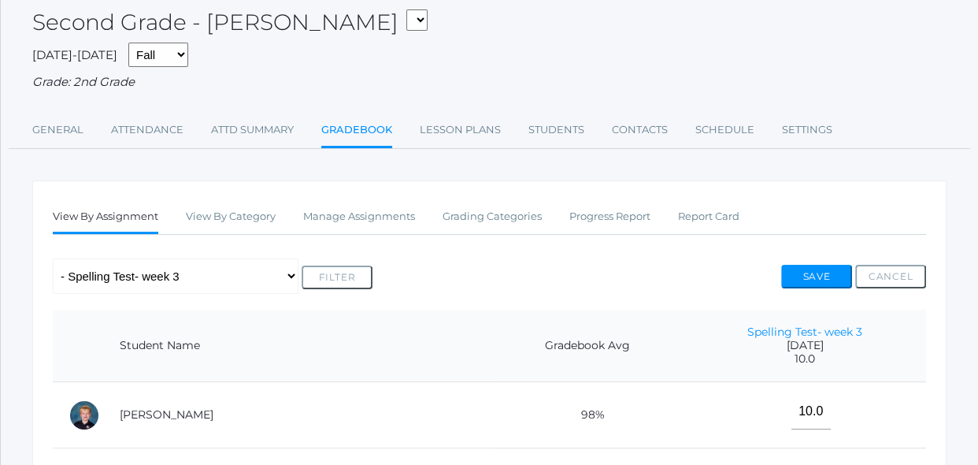
scroll to position [114, 0]
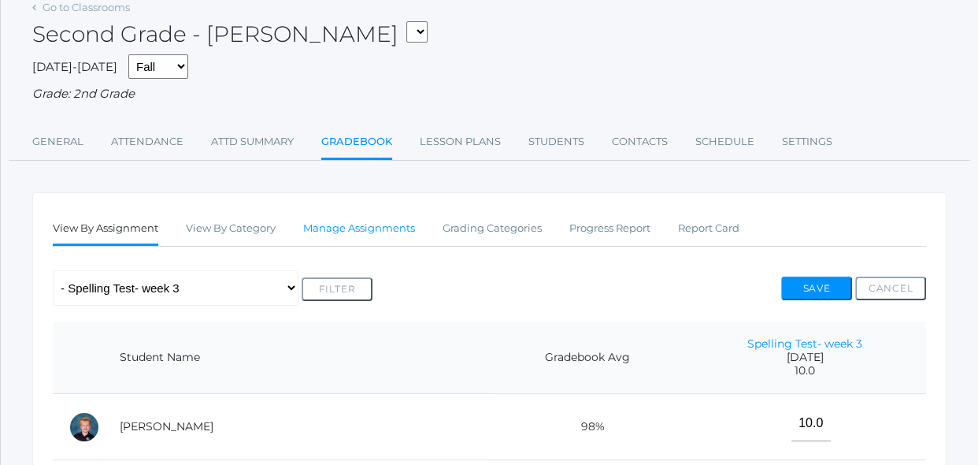
click at [375, 221] on link "Manage Assignments" at bounding box center [359, 228] width 112 height 31
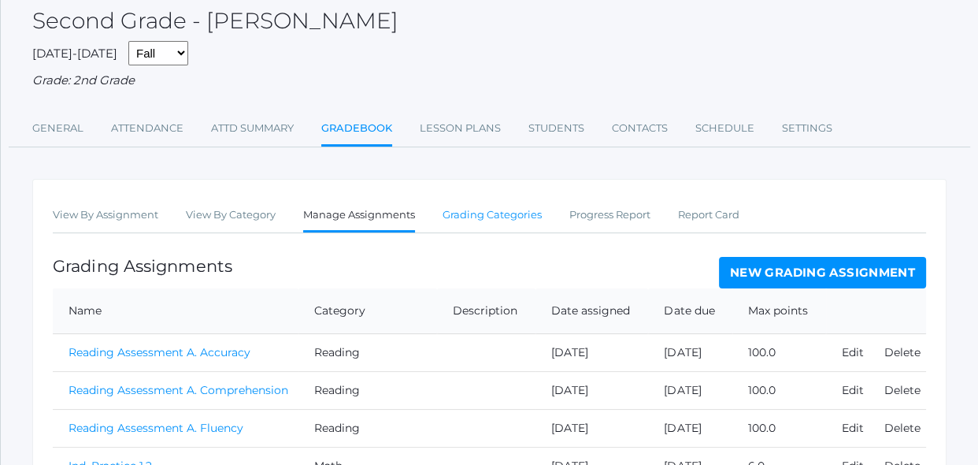
scroll to position [114, 0]
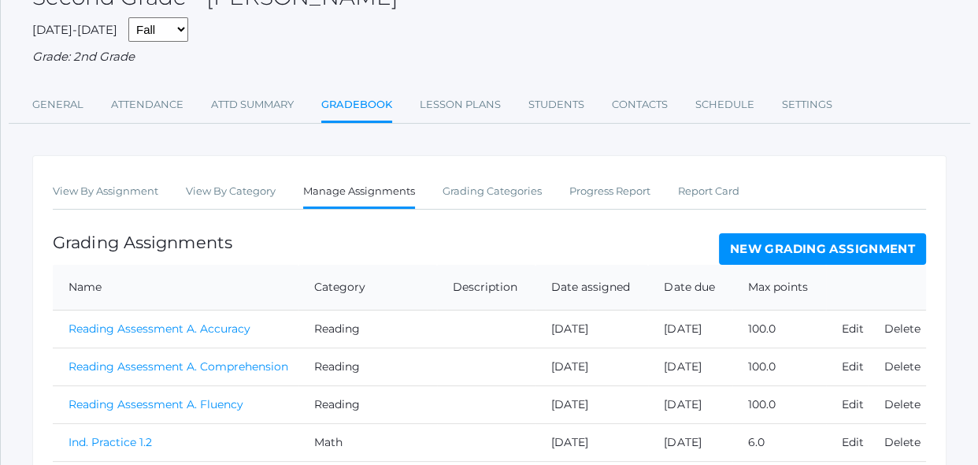
click at [807, 258] on link "New Grading Assignment" at bounding box center [822, 248] width 207 height 31
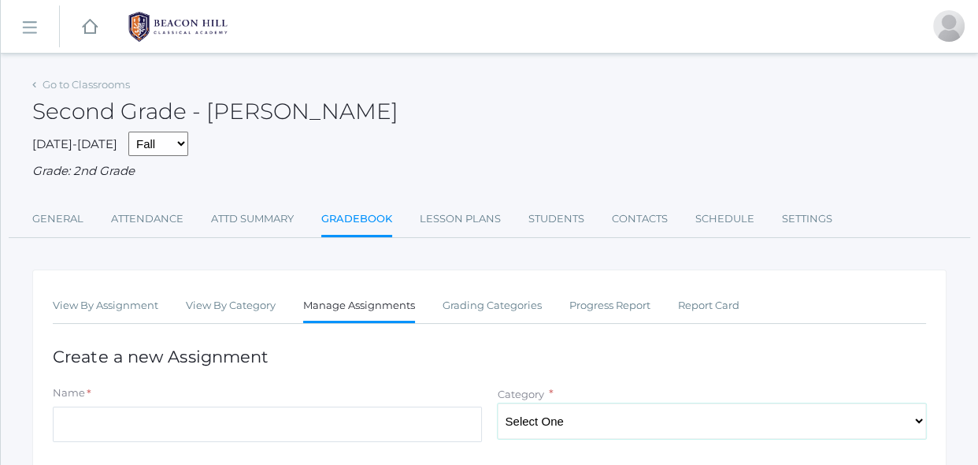
click at [601, 428] on select "Select One Reading Grammar Spelling and Phonics Composition Math" at bounding box center [712, 420] width 429 height 35
select select "1025"
click at [498, 403] on select "Select One Reading Grammar Spelling and Phonics Composition Math" at bounding box center [712, 420] width 429 height 35
click at [450, 428] on input "Name" at bounding box center [267, 423] width 429 height 35
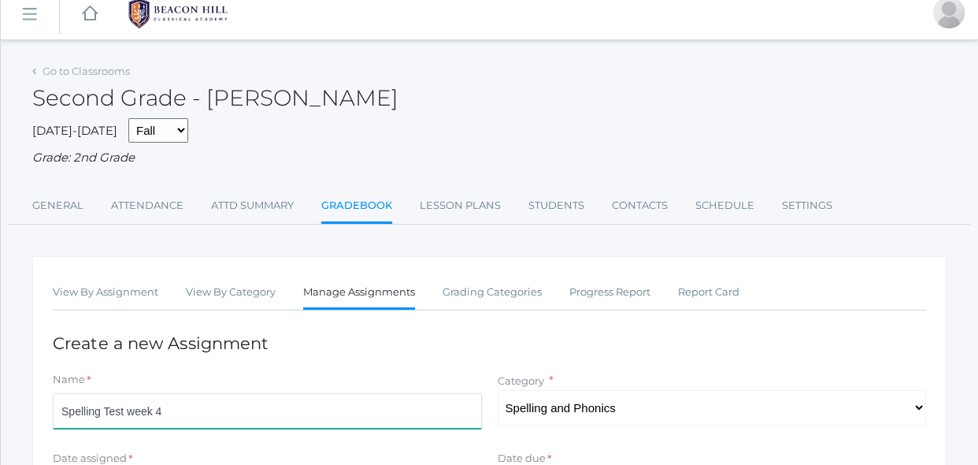
type input "Spelling Test week 4"
click at [492, 399] on div "Category * Select One Reading Grammar Spelling and Phonics Composition Math" at bounding box center [712, 399] width 445 height 54
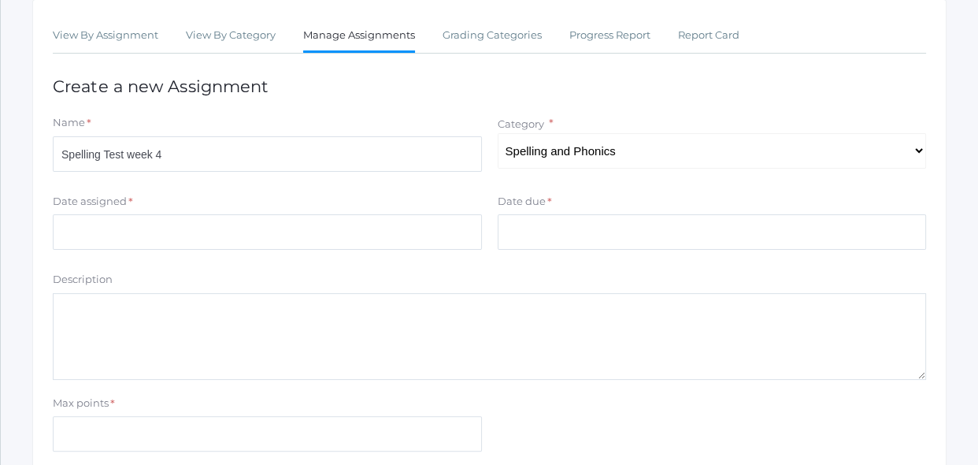
scroll to position [271, 0]
click at [439, 243] on input "Date assigned" at bounding box center [267, 230] width 429 height 35
click at [439, 243] on div "2025 Wed, Sep 24" at bounding box center [377, 161] width 170 height 228
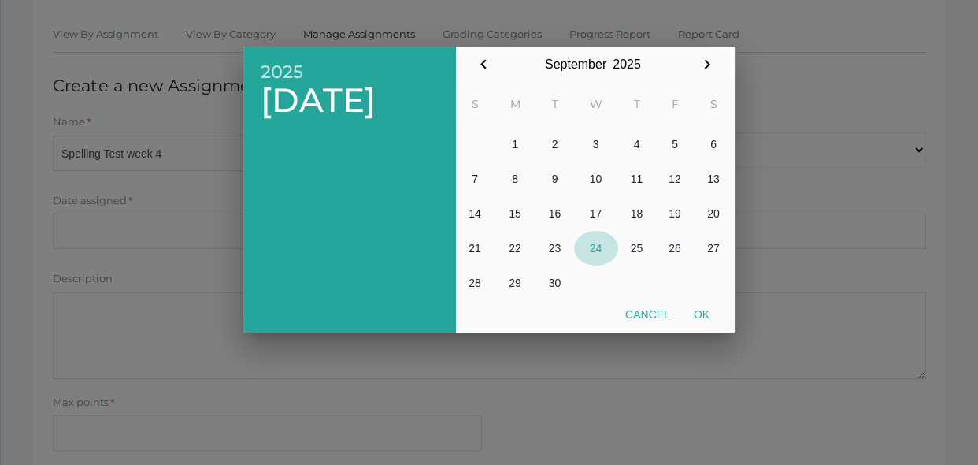
click at [606, 249] on button "24" at bounding box center [596, 248] width 44 height 35
click at [707, 309] on button "Ok" at bounding box center [701, 314] width 39 height 28
type input "[DATE]"
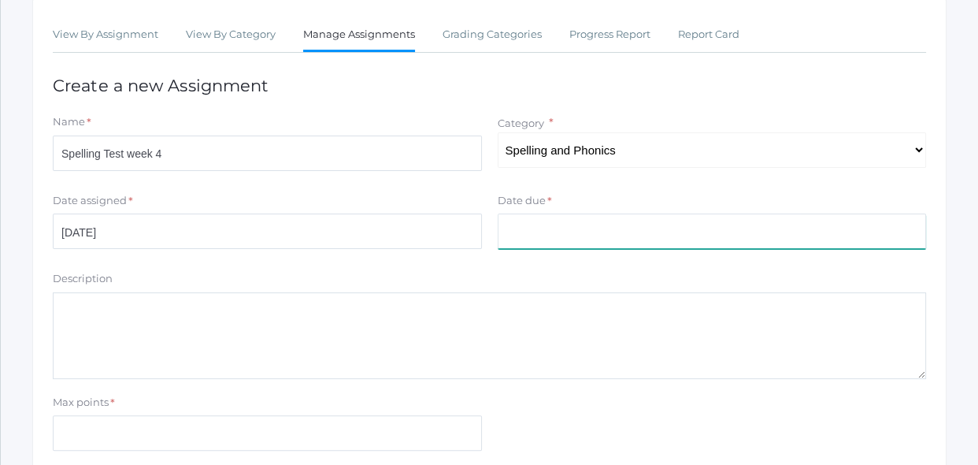
click at [618, 232] on input "Date due" at bounding box center [712, 230] width 429 height 35
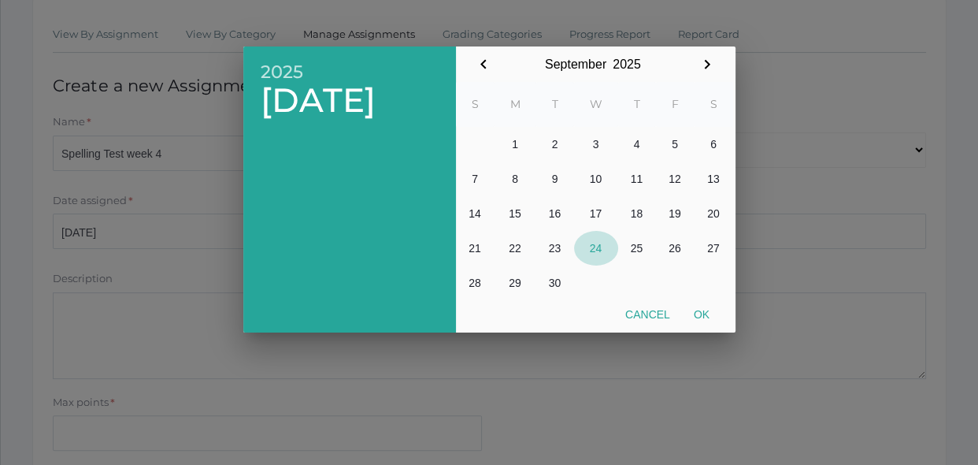
click at [598, 253] on button "24" at bounding box center [596, 248] width 44 height 35
click at [699, 308] on button "Ok" at bounding box center [701, 314] width 39 height 28
type input "[DATE]"
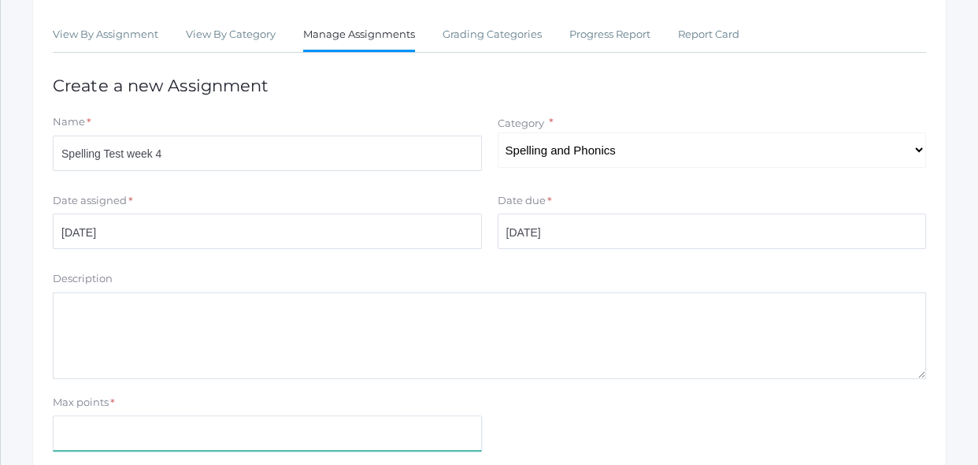
click at [380, 421] on input "Max points" at bounding box center [267, 432] width 429 height 35
click at [404, 417] on input "10" at bounding box center [267, 432] width 429 height 35
type input "10"
click at [579, 402] on div "Max points * 10" at bounding box center [489, 426] width 889 height 63
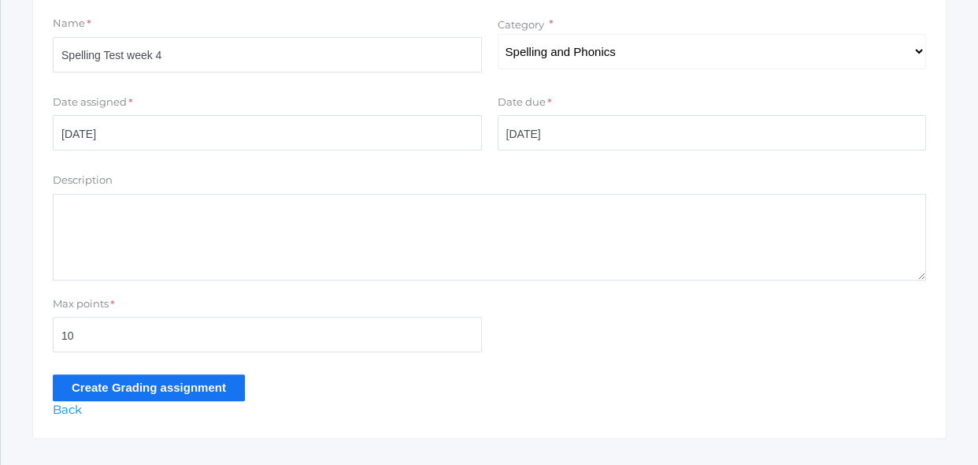
scroll to position [386, 0]
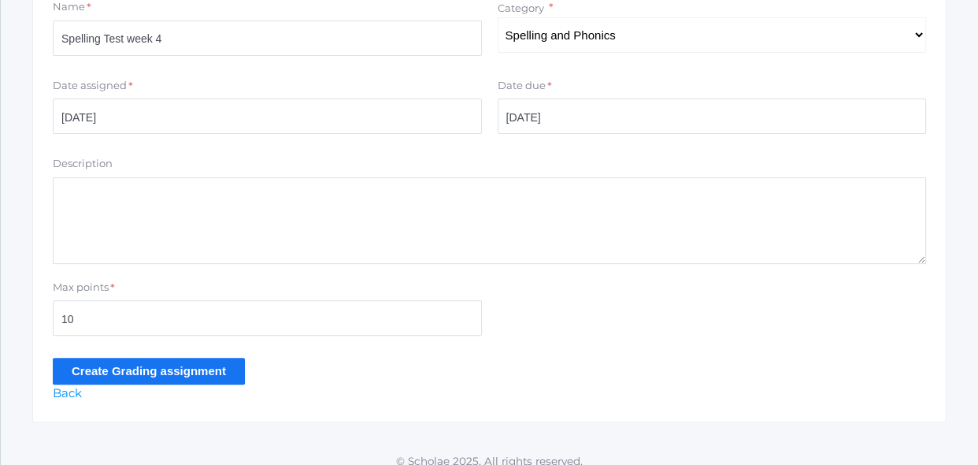
click at [236, 376] on input "Create Grading assignment" at bounding box center [149, 371] width 192 height 26
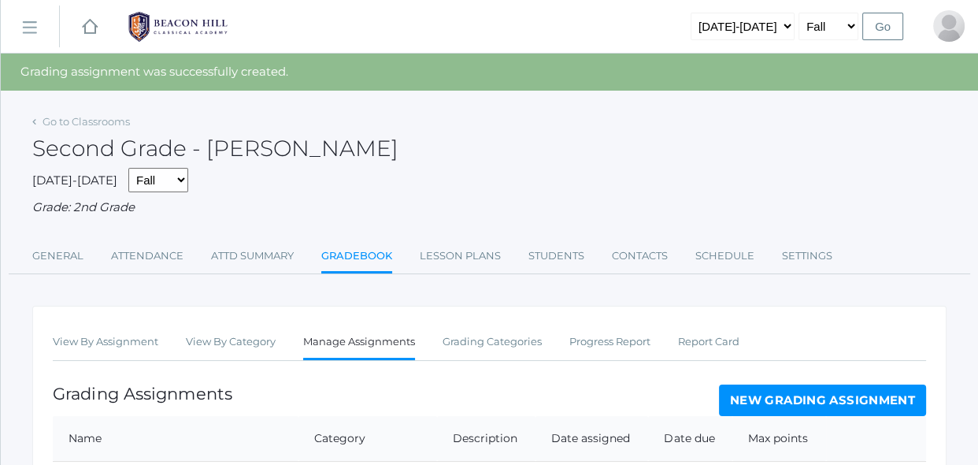
click at [326, 385] on div "Grading Assignments New Grading Assignment" at bounding box center [489, 399] width 873 height 31
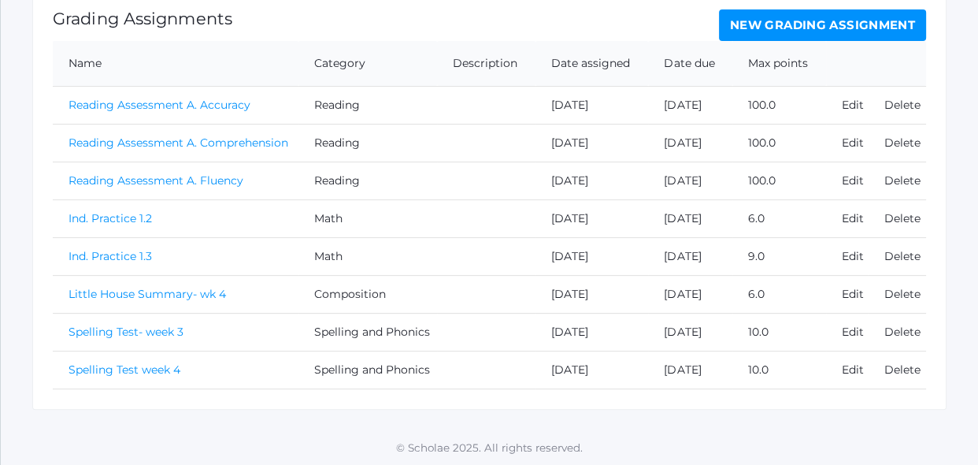
scroll to position [376, 0]
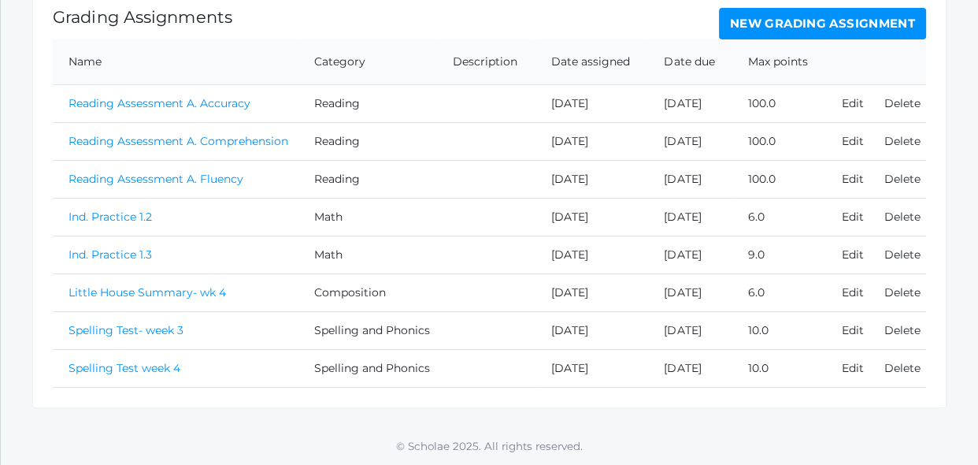
click at [148, 369] on link "Spelling Test week 4" at bounding box center [125, 368] width 112 height 14
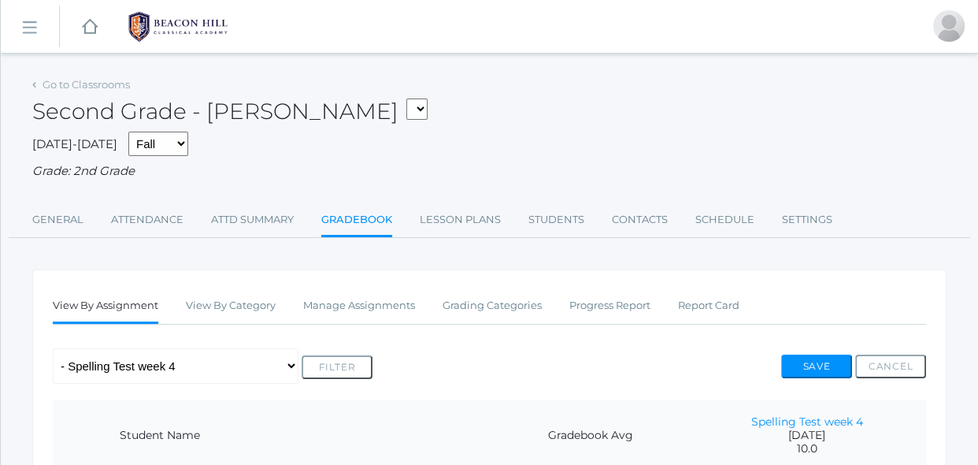
click at [378, 348] on div "Any Assignment Category: Composition - Little House Summary- wk 4 Category: Mat…" at bounding box center [489, 365] width 873 height 35
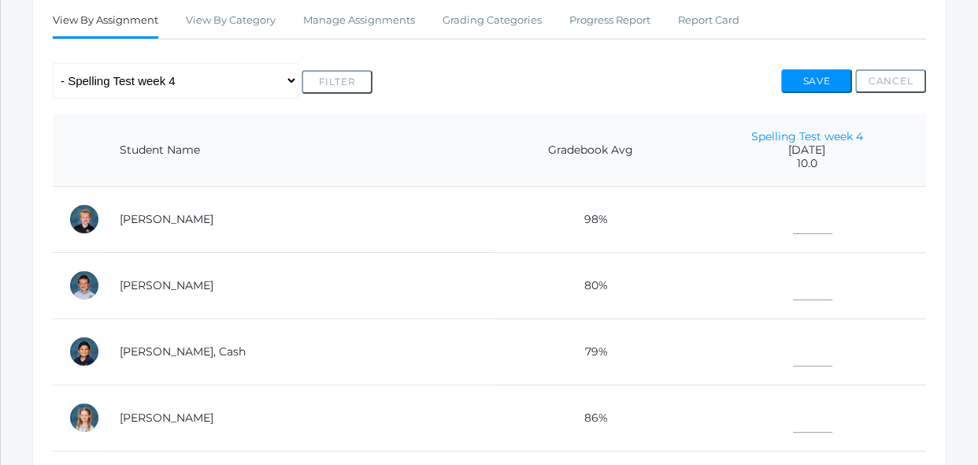
scroll to position [286, 0]
click at [793, 206] on input"] "text" at bounding box center [812, 215] width 39 height 35
type input"] "10"
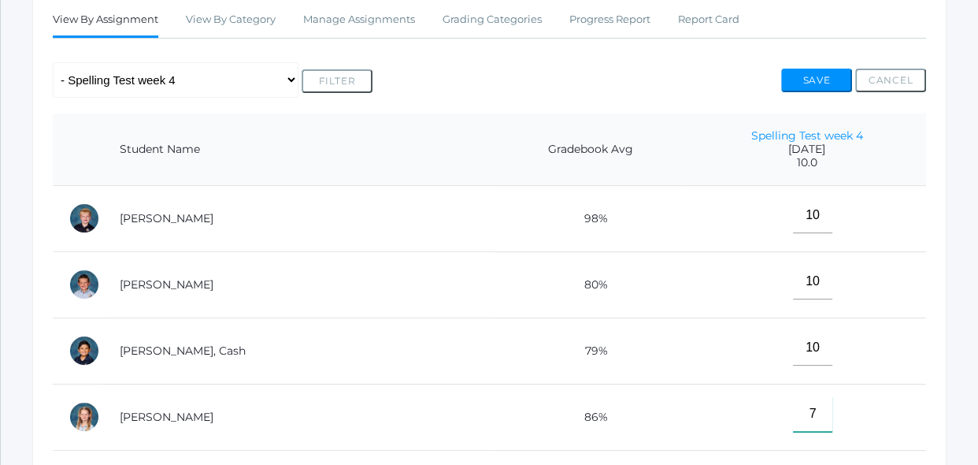
type input"] "7"
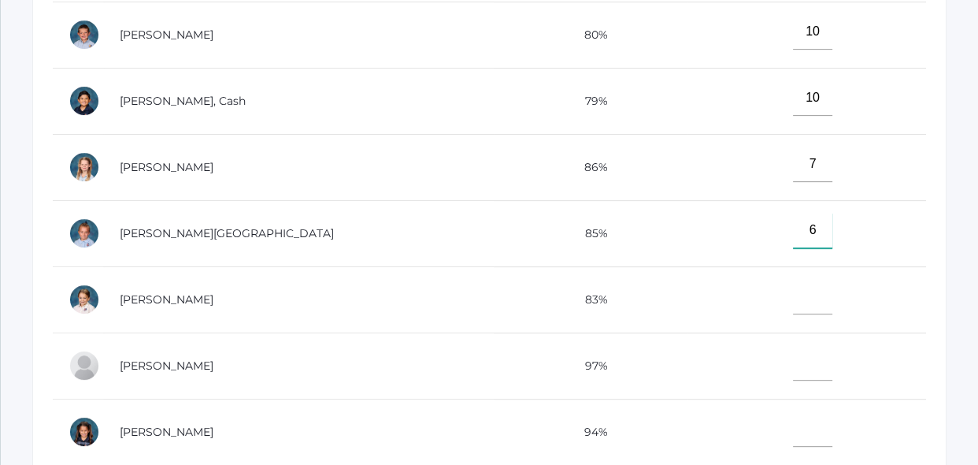
type input"] "6"
type input"] "9"
type input"] "10"
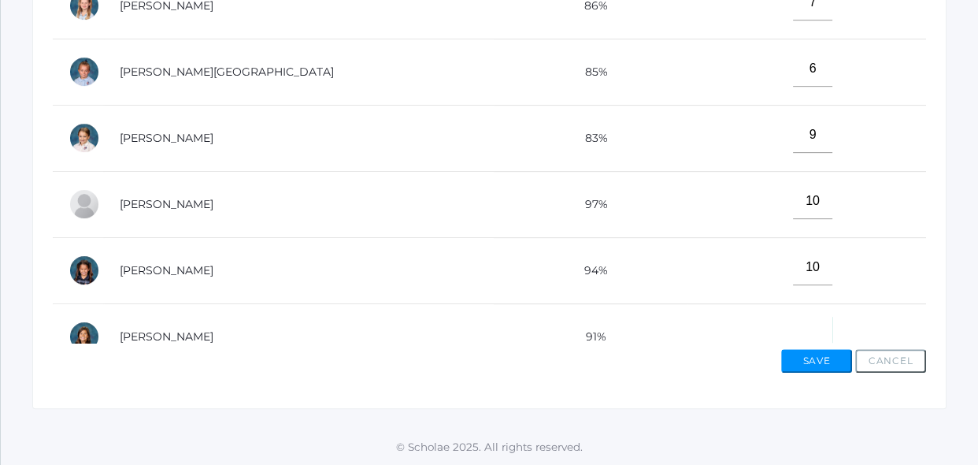
scroll to position [18, 0]
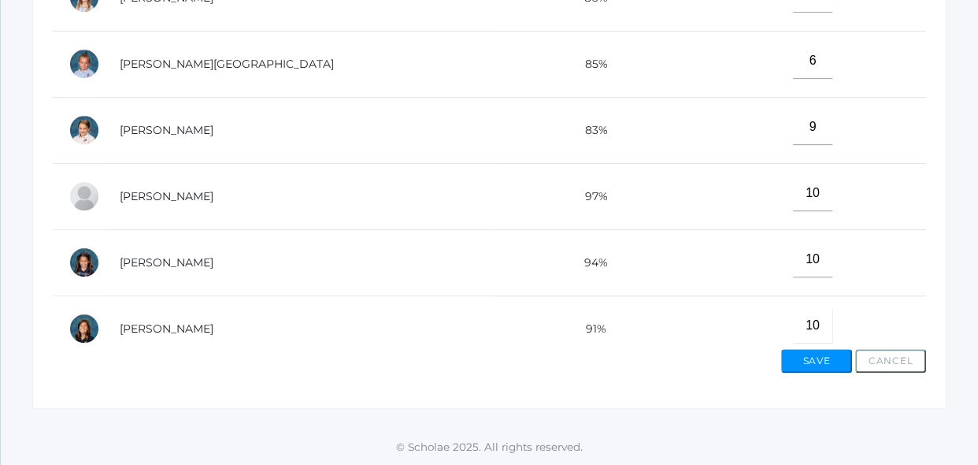
type input"] "10"
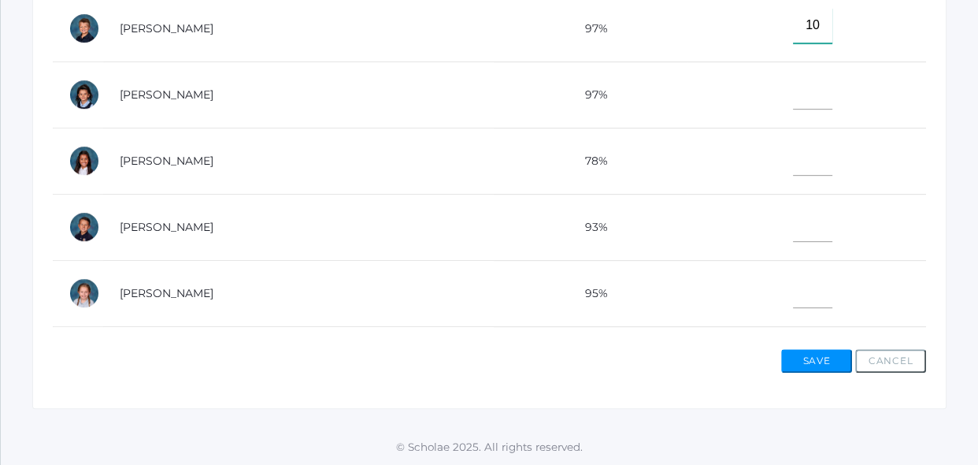
type input"] "10"
type input"] "8"
type input"] "10"
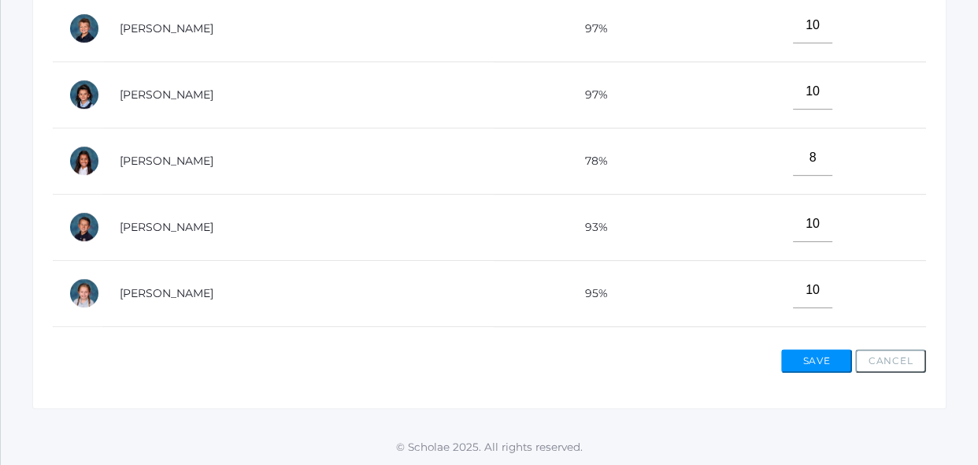
scroll to position [715, 0]
type input"] "10"
type input"] "9"
type input"] "8"
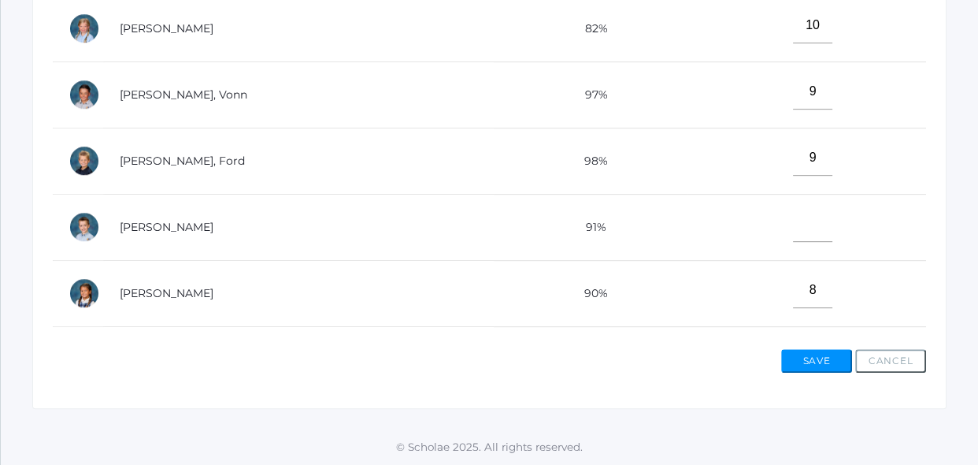
scroll to position [831, 0]
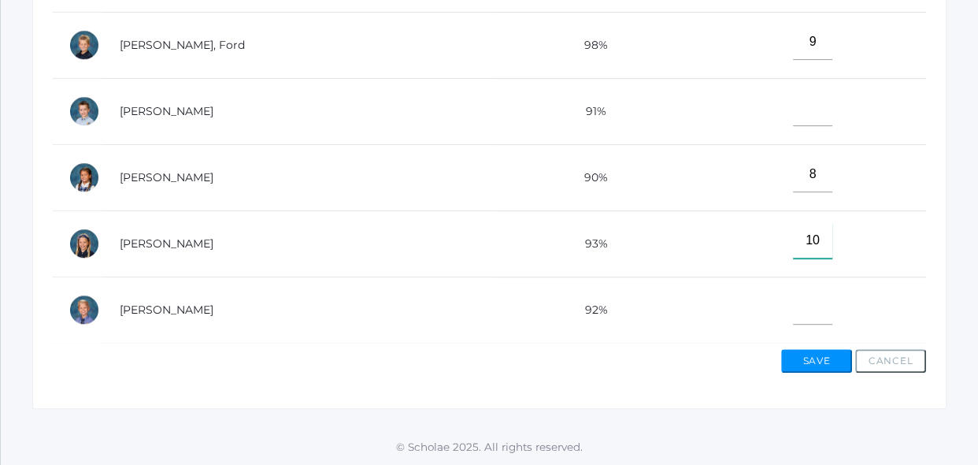
type input"] "10"
click at [817, 359] on button "Save" at bounding box center [816, 361] width 71 height 24
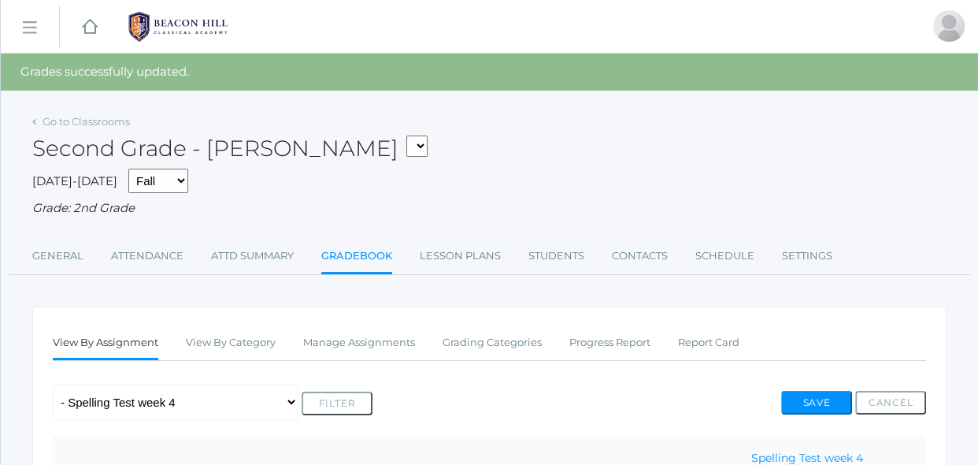
click at [811, 331] on ul "View By Assignment View By Category Manage Assignments Grading Categories Progr…" at bounding box center [489, 344] width 873 height 34
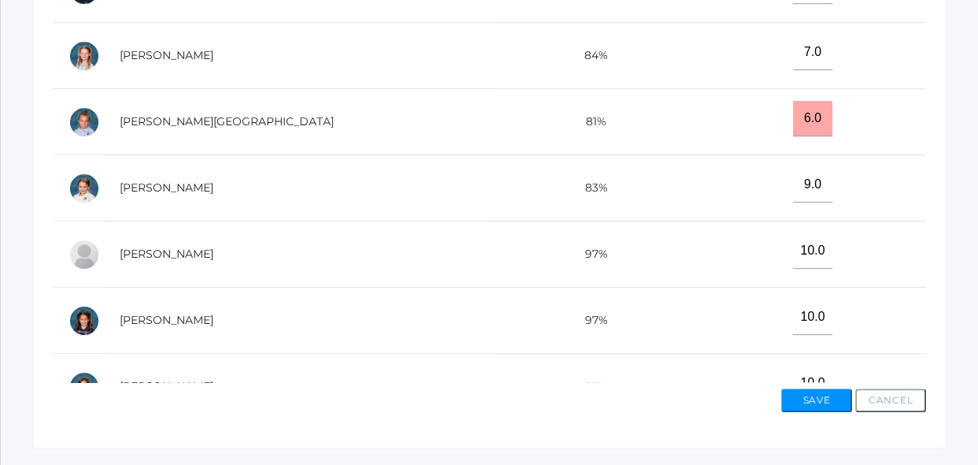
scroll to position [687, 0]
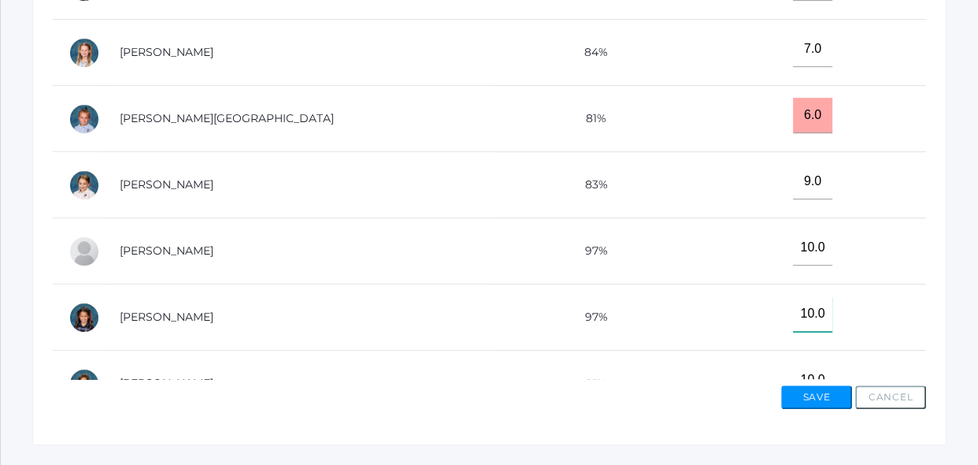
click at [793, 325] on input"] "10.0" at bounding box center [812, 313] width 39 height 35
click at [720, 304] on td "10.0" at bounding box center [806, 317] width 239 height 66
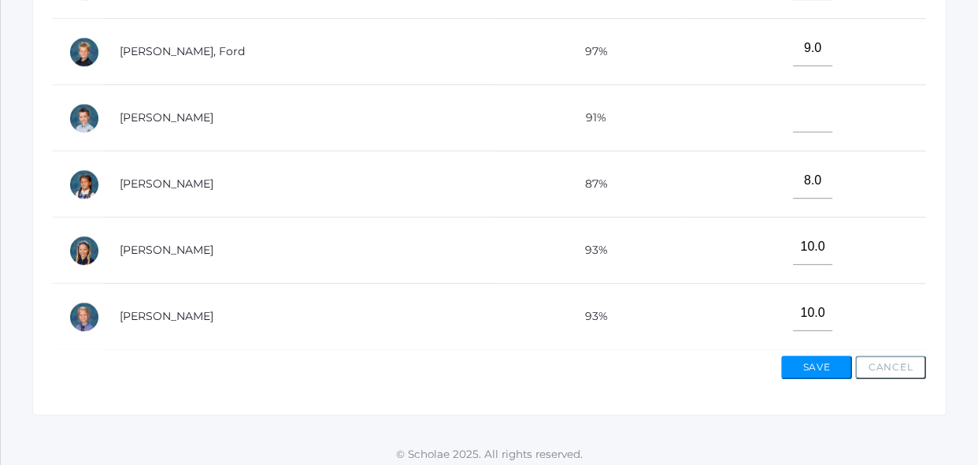
scroll to position [724, 0]
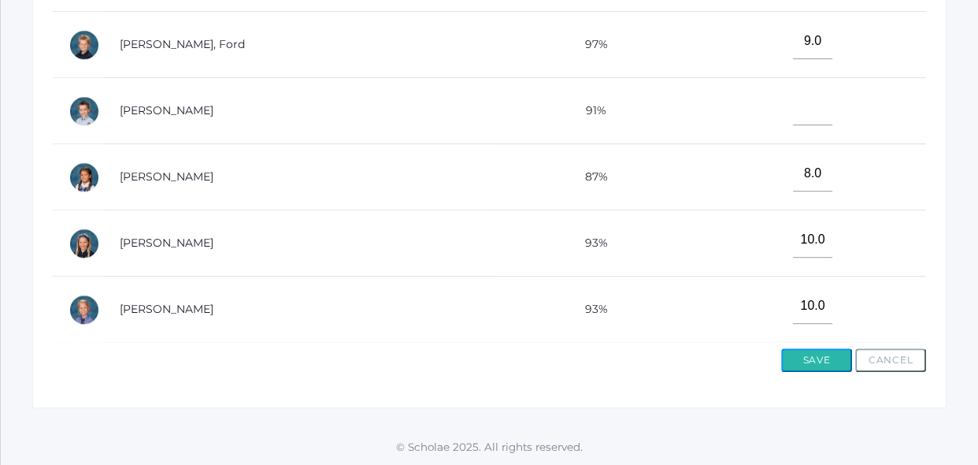
click at [836, 363] on button "Save" at bounding box center [816, 360] width 71 height 24
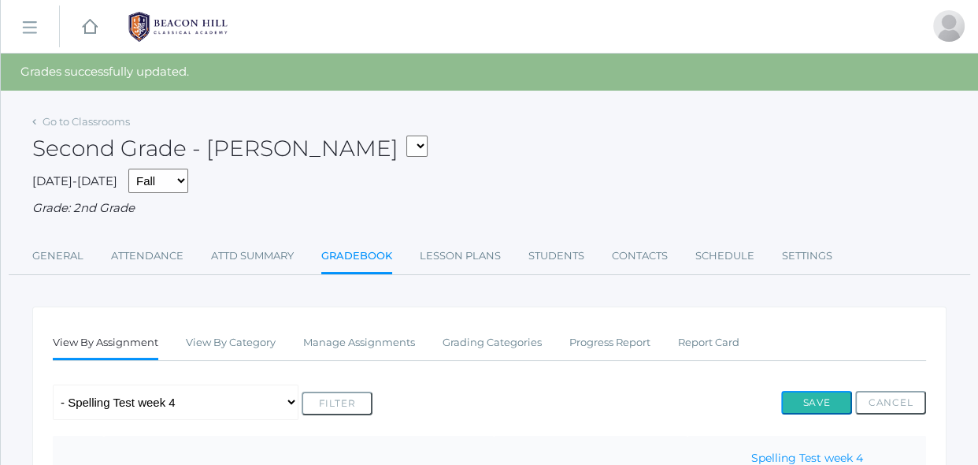
click at [821, 407] on button "Save" at bounding box center [816, 403] width 71 height 24
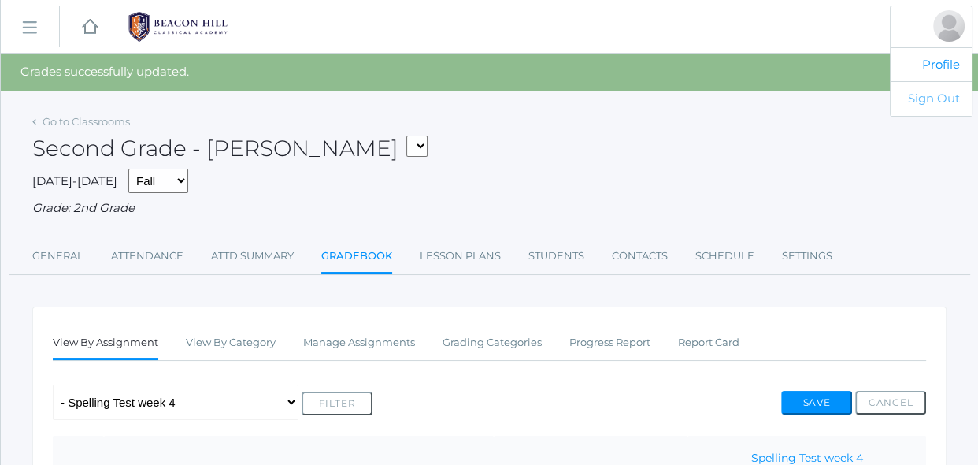
click at [936, 106] on link "Sign Out" at bounding box center [931, 98] width 81 height 35
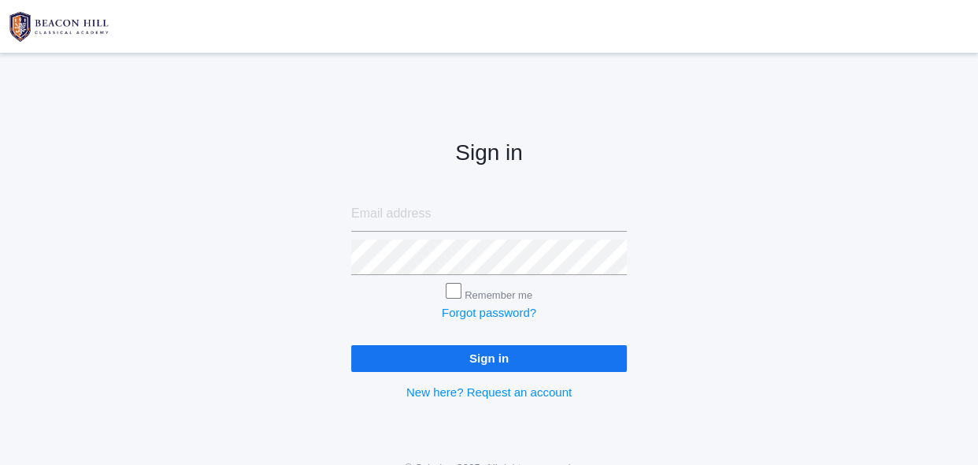
click at [936, 106] on div "Sign in Remember me Forgot password? Sign in New here? Request an account" at bounding box center [489, 256] width 978 height 367
